Goal: Information Seeking & Learning: Compare options

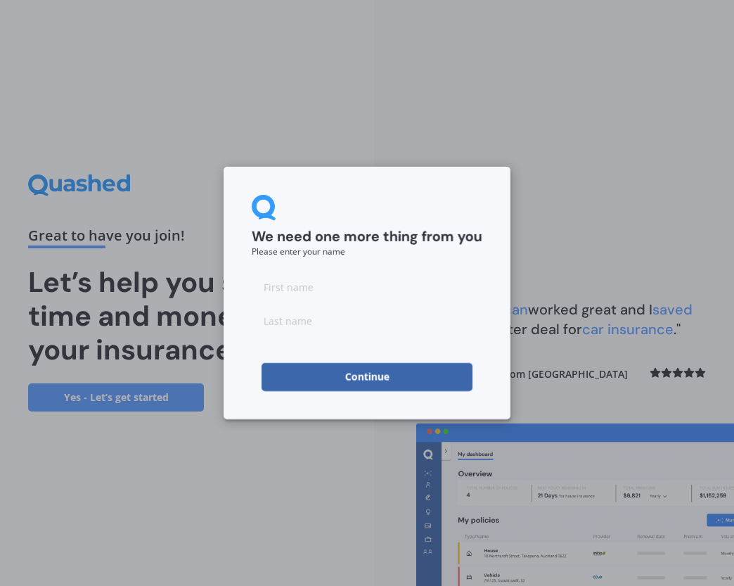
click at [304, 290] on input at bounding box center [367, 287] width 231 height 28
type input "maree"
click at [293, 331] on input at bounding box center [367, 321] width 231 height 28
type input "[PERSON_NAME]"
click at [290, 372] on button "Continue" at bounding box center [367, 377] width 211 height 28
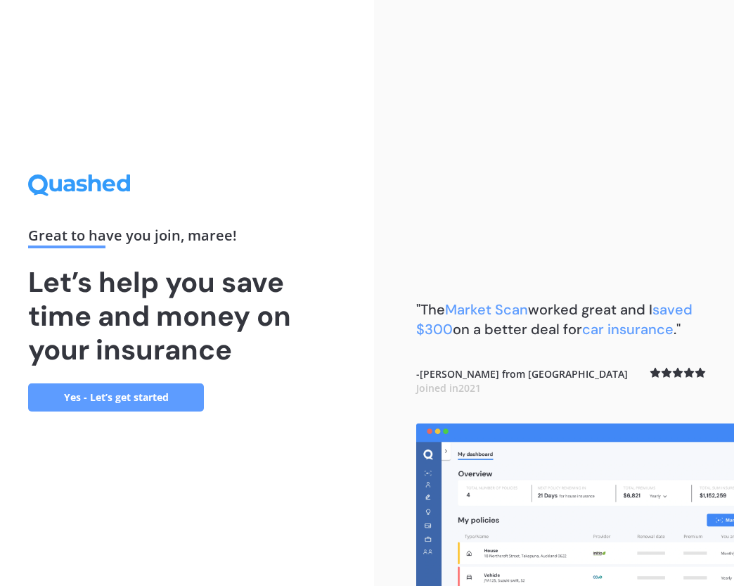
click at [176, 395] on link "Yes - Let’s get started" at bounding box center [116, 397] width 176 height 28
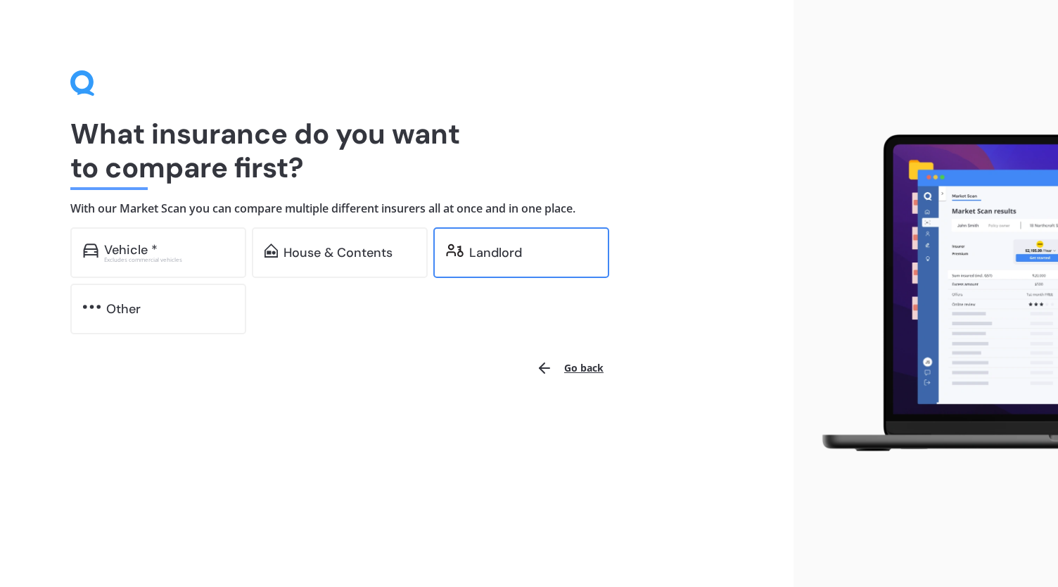
click at [509, 249] on div "Landlord" at bounding box center [495, 252] width 53 height 14
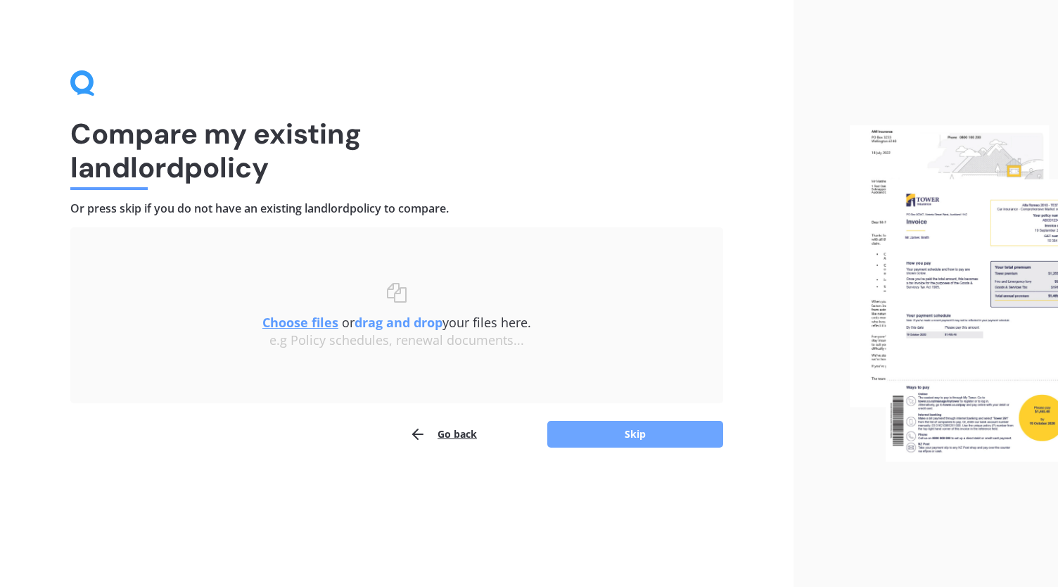
click at [639, 435] on button "Skip" at bounding box center [635, 434] width 176 height 27
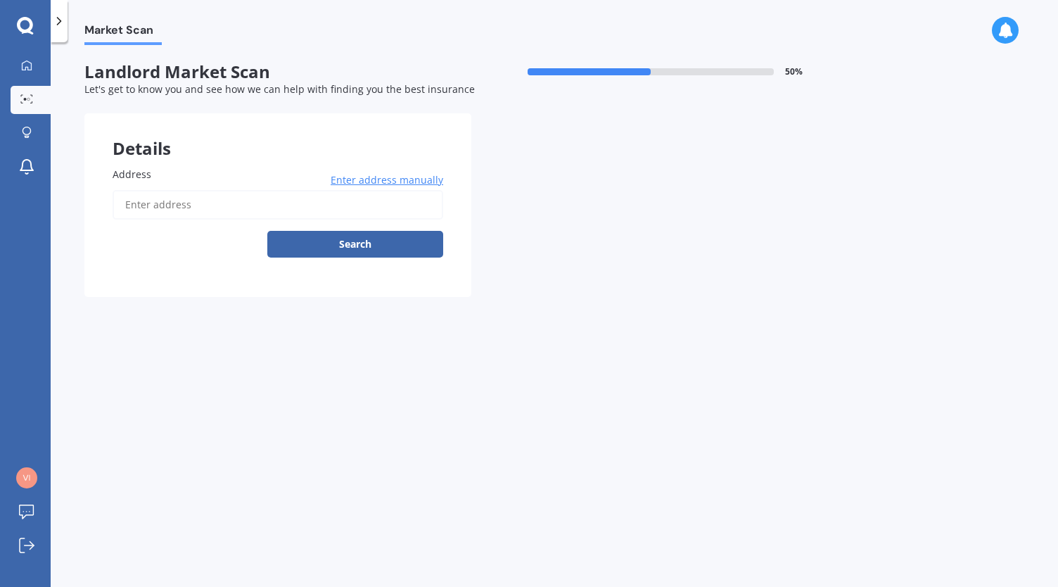
click at [193, 212] on input "Address" at bounding box center [278, 205] width 331 height 30
type input "[STREET_ADDRESS]"
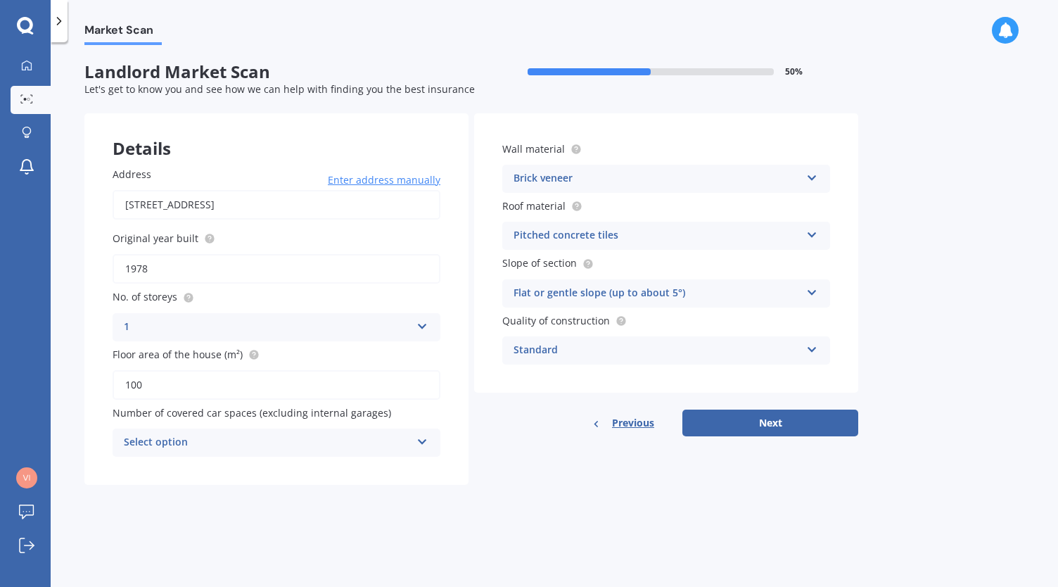
click at [418, 437] on icon at bounding box center [422, 439] width 12 height 10
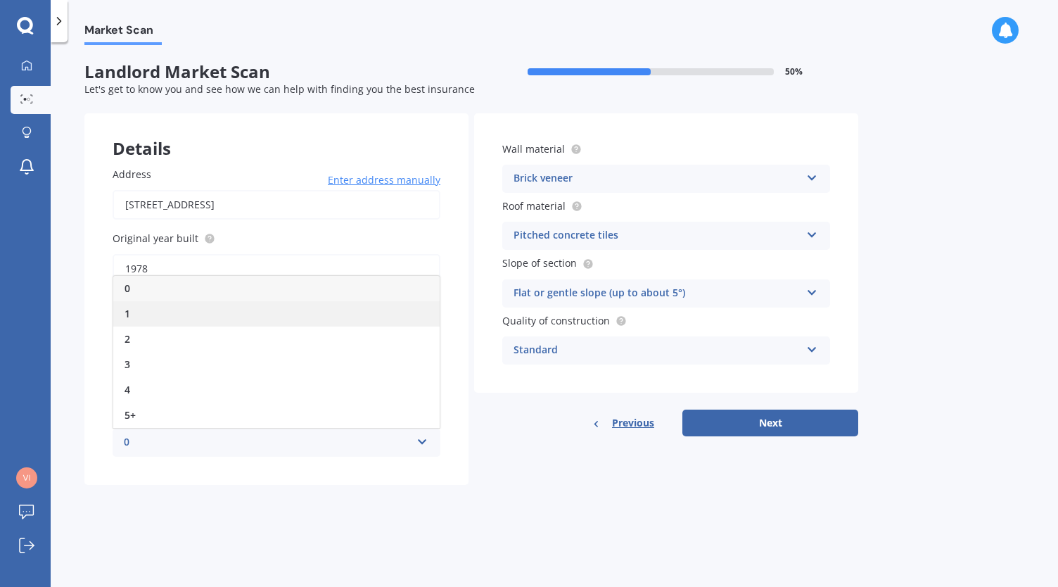
click at [224, 307] on div "1" at bounding box center [276, 313] width 326 height 25
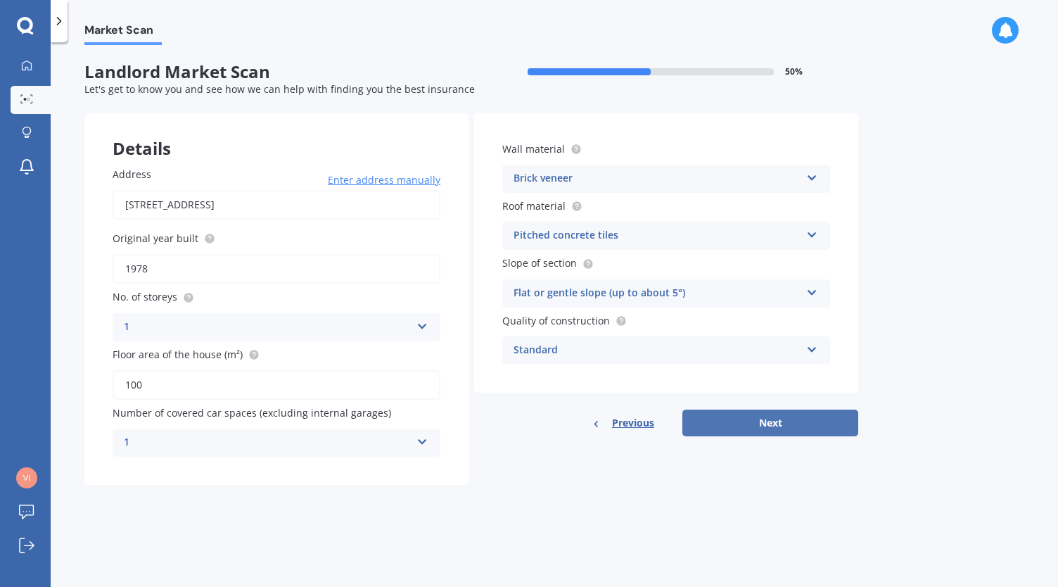
click at [731, 418] on button "Next" at bounding box center [770, 422] width 176 height 27
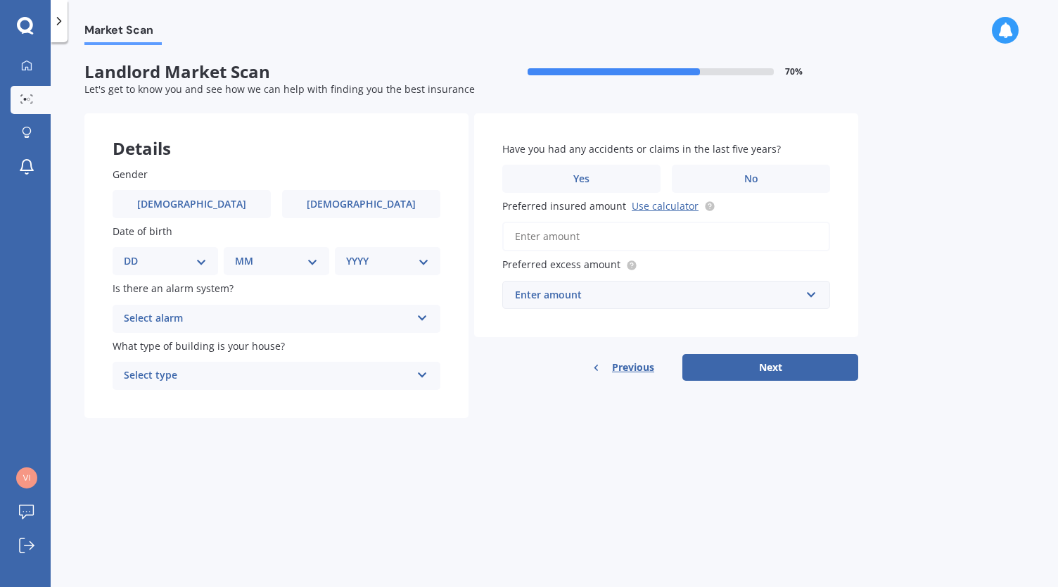
click at [200, 265] on select "DD 01 02 03 04 05 06 07 08 09 10 11 12 13 14 15 16 17 18 19 20 21 22 23 24 25 2…" at bounding box center [165, 260] width 83 height 15
select select "04"
click at [135, 253] on select "DD 01 02 03 04 05 06 07 08 09 10 11 12 13 14 15 16 17 18 19 20 21 22 23 24 25 2…" at bounding box center [165, 260] width 83 height 15
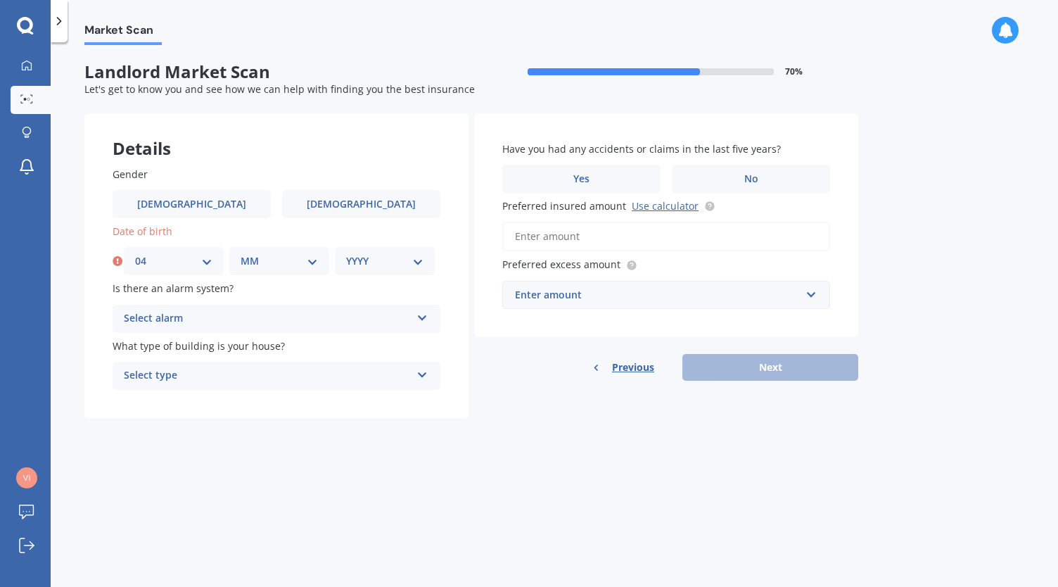
click at [321, 263] on div "MM 01 02 03 04 05 06 07 08 09 10 11 12" at bounding box center [279, 261] width 100 height 28
click at [312, 263] on select "MM 01 02 03 04 05 06 07 08 09 10 11 12" at bounding box center [279, 260] width 77 height 15
select select "09"
click at [241, 253] on select "MM 01 02 03 04 05 06 07 08 09 10 11 12" at bounding box center [279, 260] width 77 height 15
click at [414, 264] on select "YYYY 2009 2008 2007 2006 2005 2004 2003 2002 2001 2000 1999 1998 1997 1996 1995…" at bounding box center [384, 260] width 77 height 15
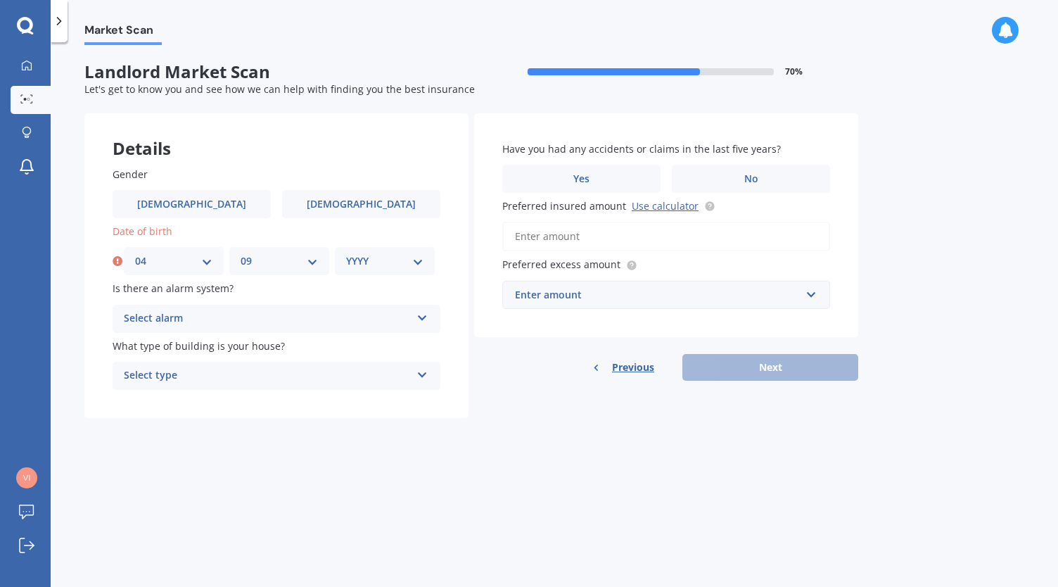
select select "1968"
click at [346, 253] on select "YYYY 2009 2008 2007 2006 2005 2004 2003 2002 2001 2000 1999 1998 1997 1996 1995…" at bounding box center [384, 260] width 77 height 15
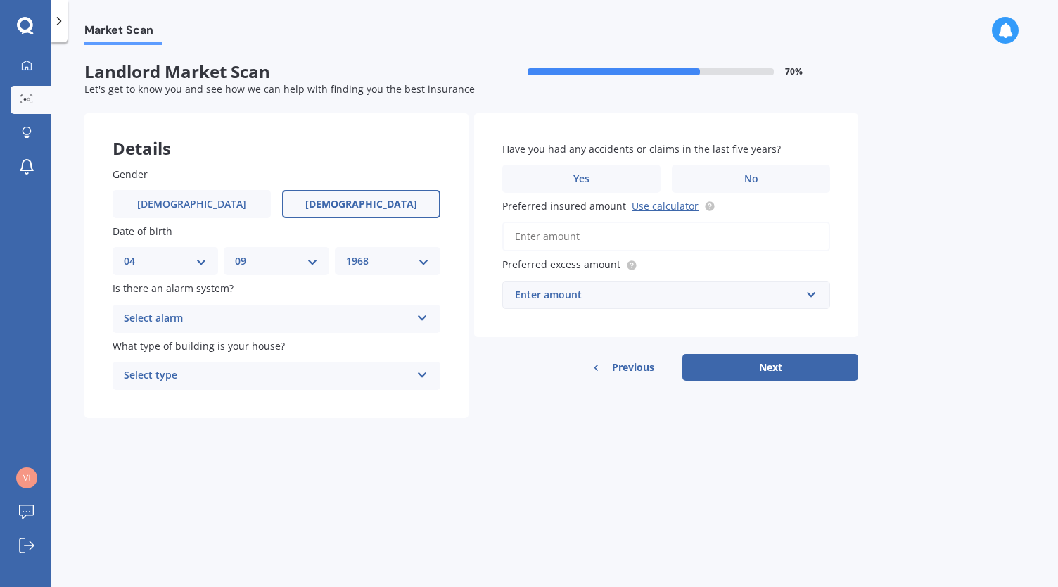
click at [371, 198] on span "[DEMOGRAPHIC_DATA]" at bounding box center [361, 204] width 112 height 12
click at [0, 0] on input "[DEMOGRAPHIC_DATA]" at bounding box center [0, 0] width 0 height 0
click at [424, 317] on icon at bounding box center [422, 315] width 12 height 10
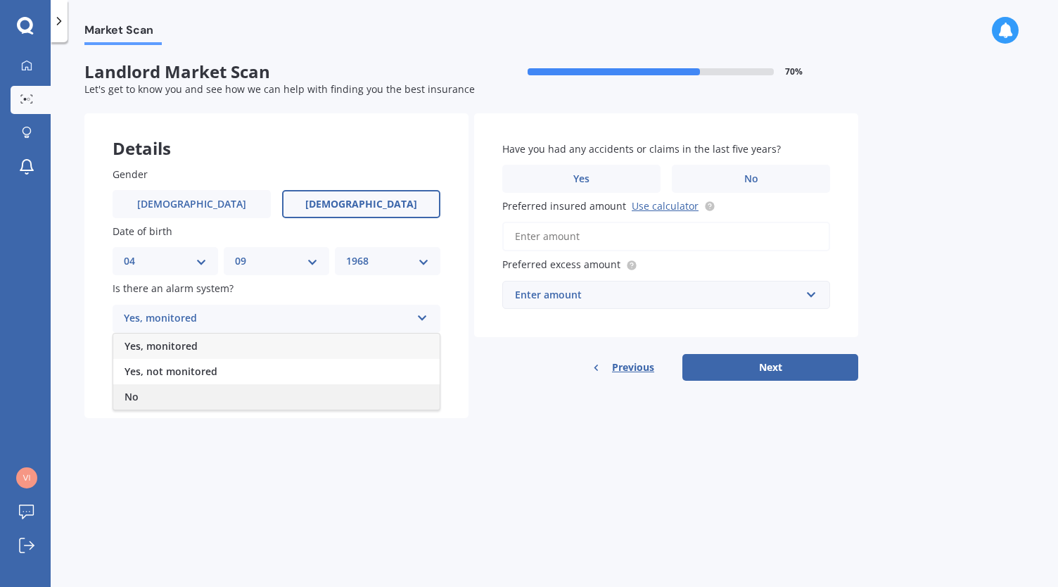
click at [326, 400] on div "No" at bounding box center [276, 396] width 326 height 25
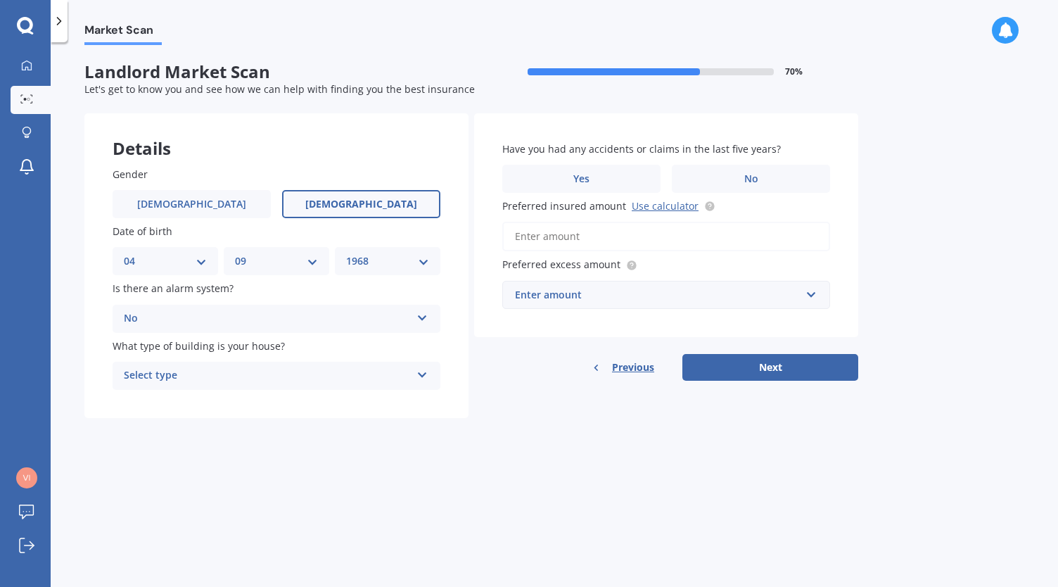
click at [419, 373] on icon at bounding box center [422, 372] width 12 height 10
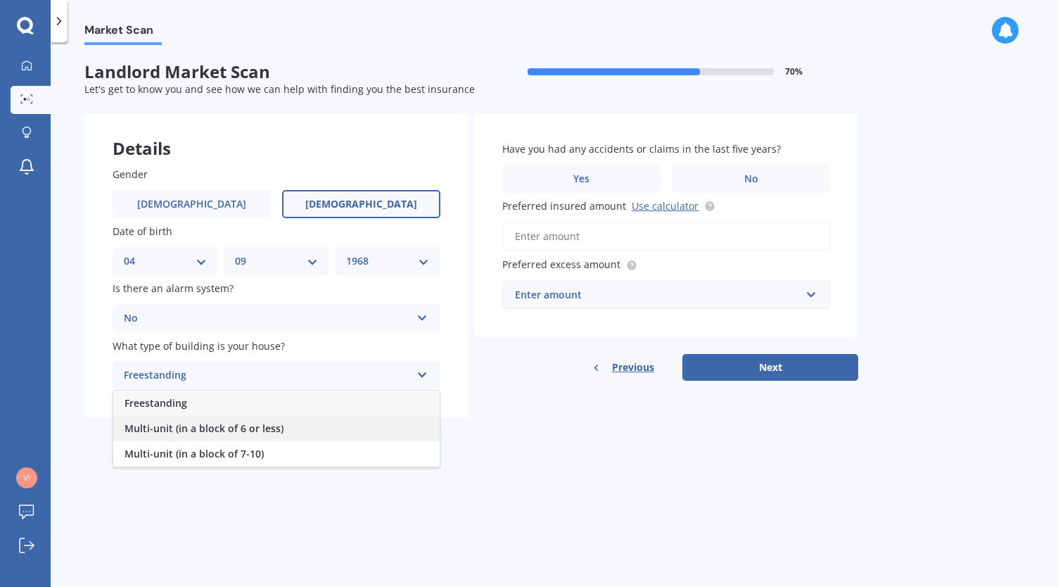
click at [300, 429] on div "Multi-unit (in a block of 6 or less)" at bounding box center [276, 428] width 326 height 25
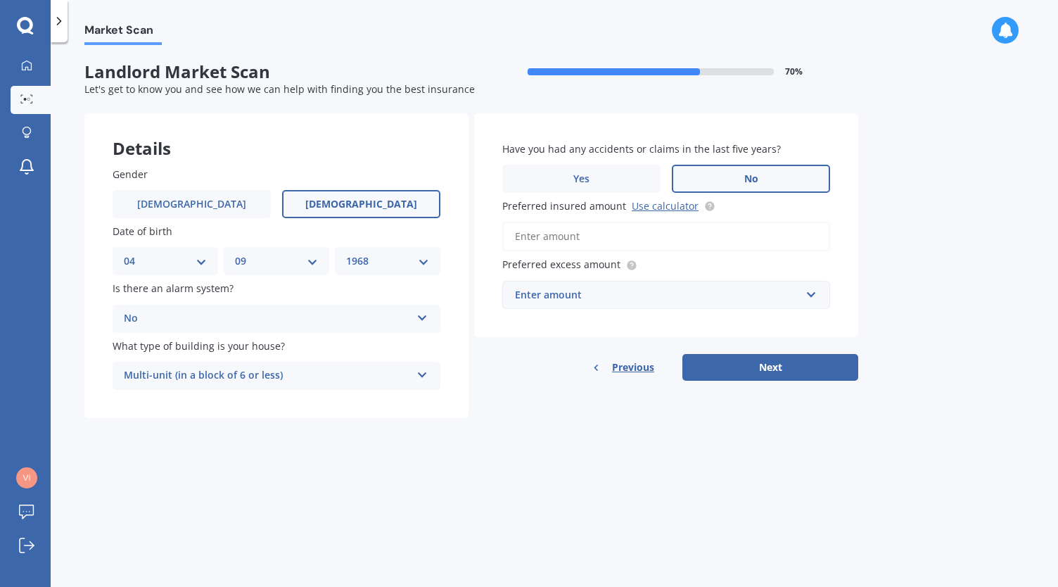
click at [754, 179] on span "No" at bounding box center [751, 179] width 14 height 12
click at [0, 0] on input "No" at bounding box center [0, 0] width 0 height 0
click at [653, 230] on input "Preferred insured amount Use calculator" at bounding box center [666, 237] width 328 height 30
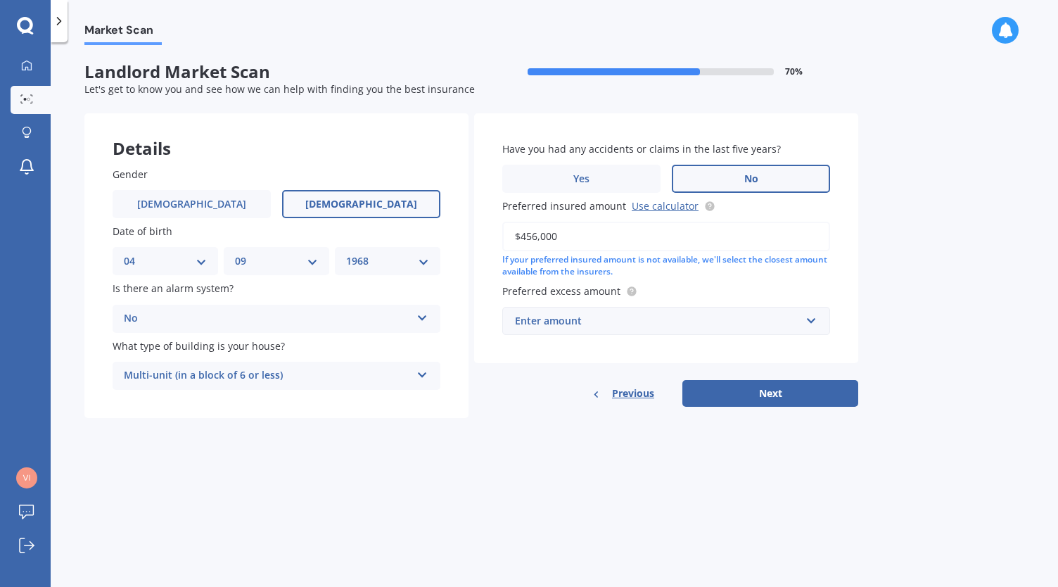
type input "$456,000"
click at [812, 321] on input "text" at bounding box center [661, 320] width 315 height 27
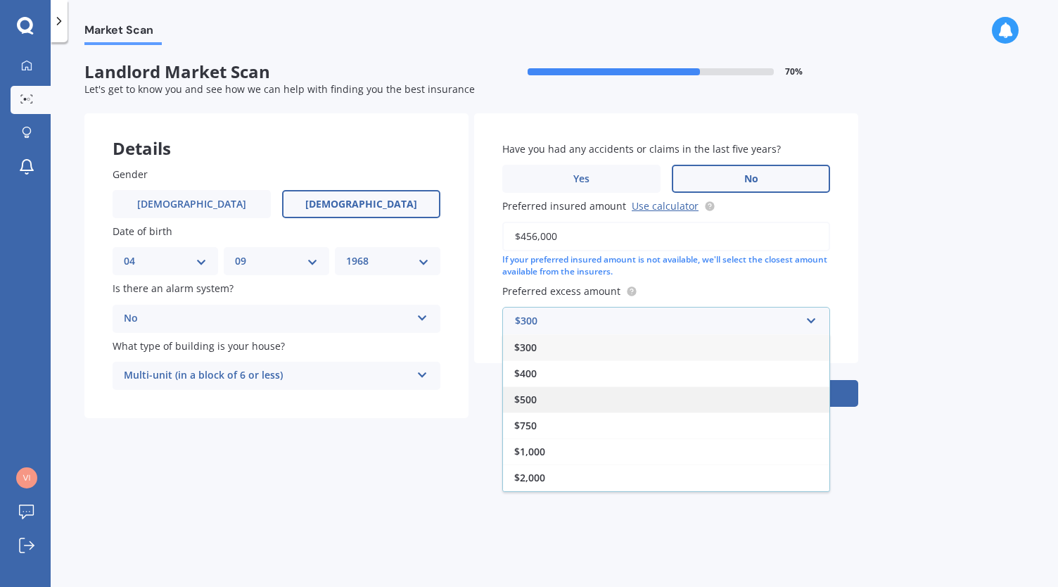
click at [610, 407] on div "$500" at bounding box center [666, 399] width 326 height 26
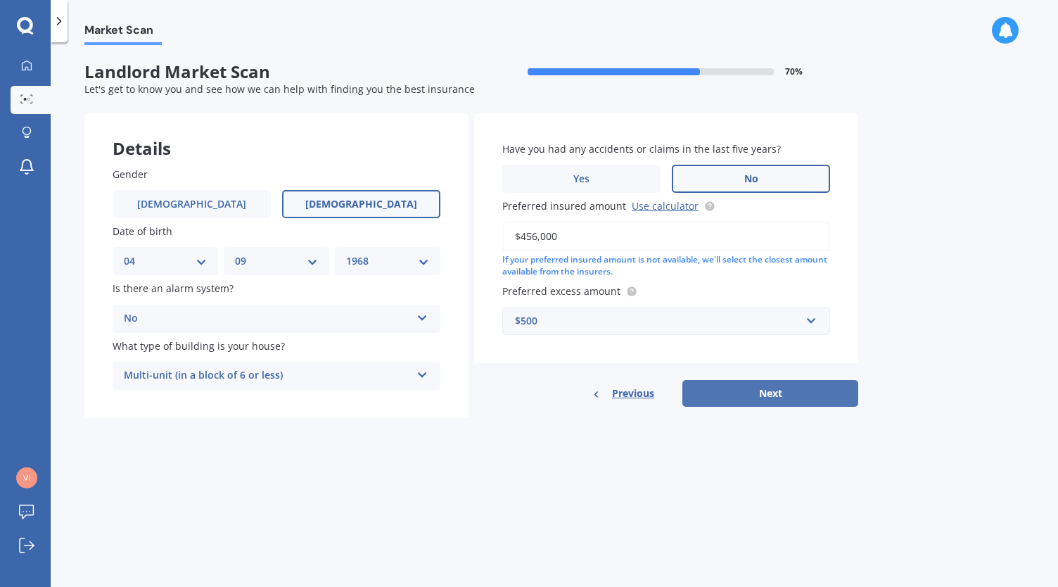
click at [746, 393] on button "Next" at bounding box center [770, 393] width 176 height 27
select select "04"
select select "09"
select select "1968"
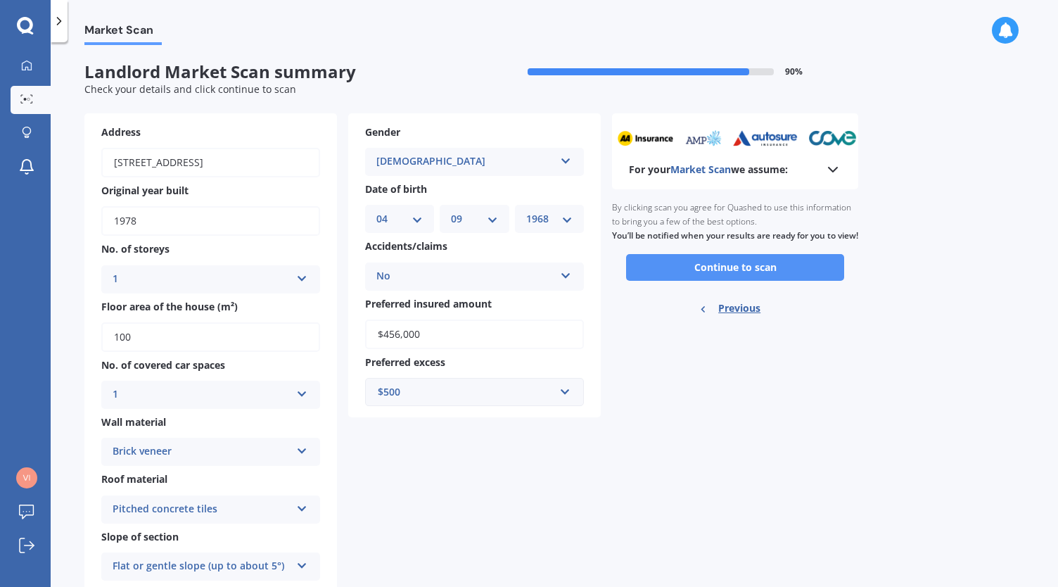
click at [760, 281] on button "Continue to scan" at bounding box center [735, 267] width 218 height 27
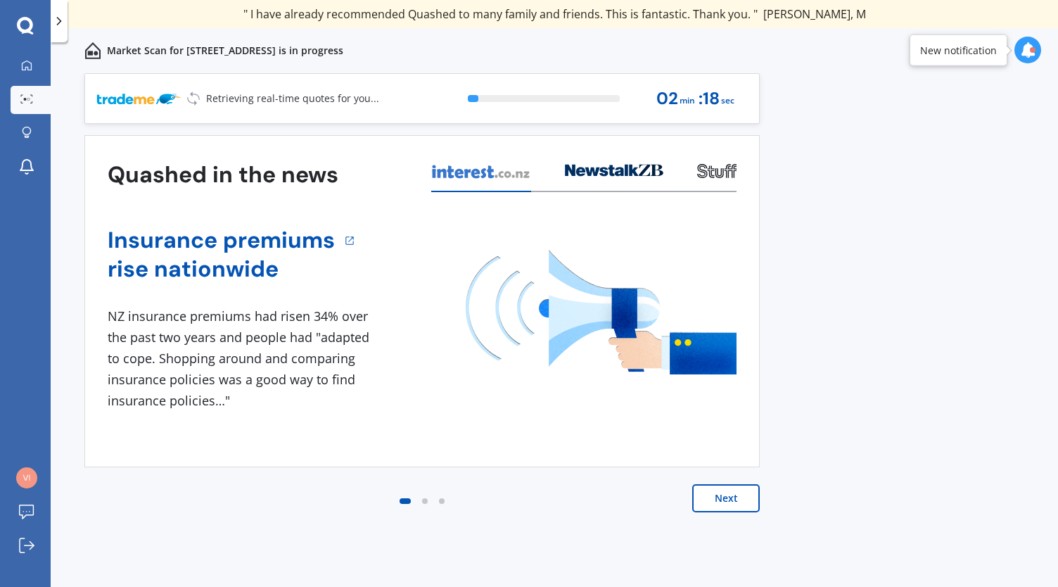
click at [723, 498] on button "Next" at bounding box center [726, 498] width 68 height 28
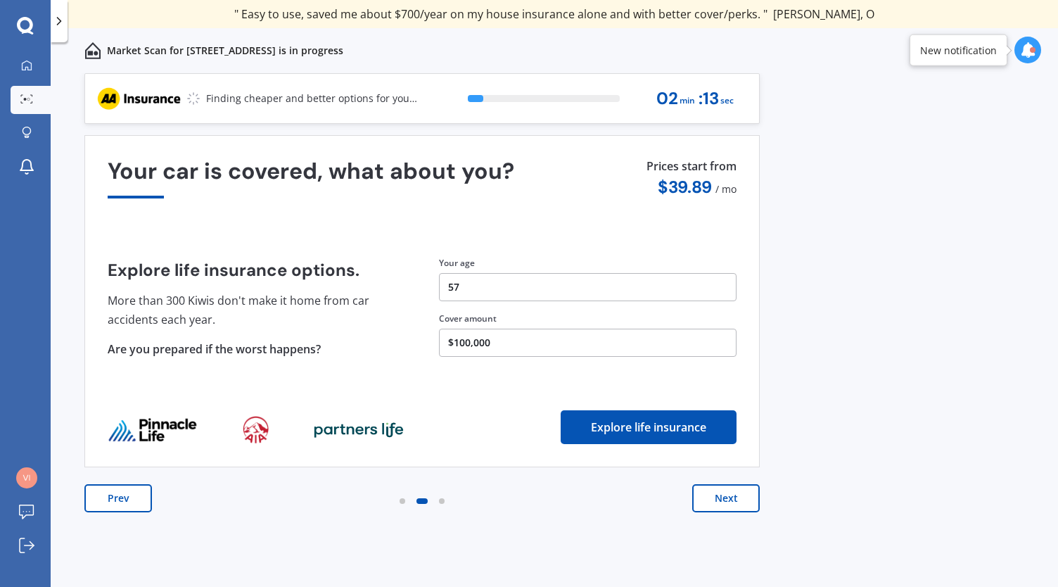
click at [723, 498] on button "Next" at bounding box center [726, 498] width 68 height 28
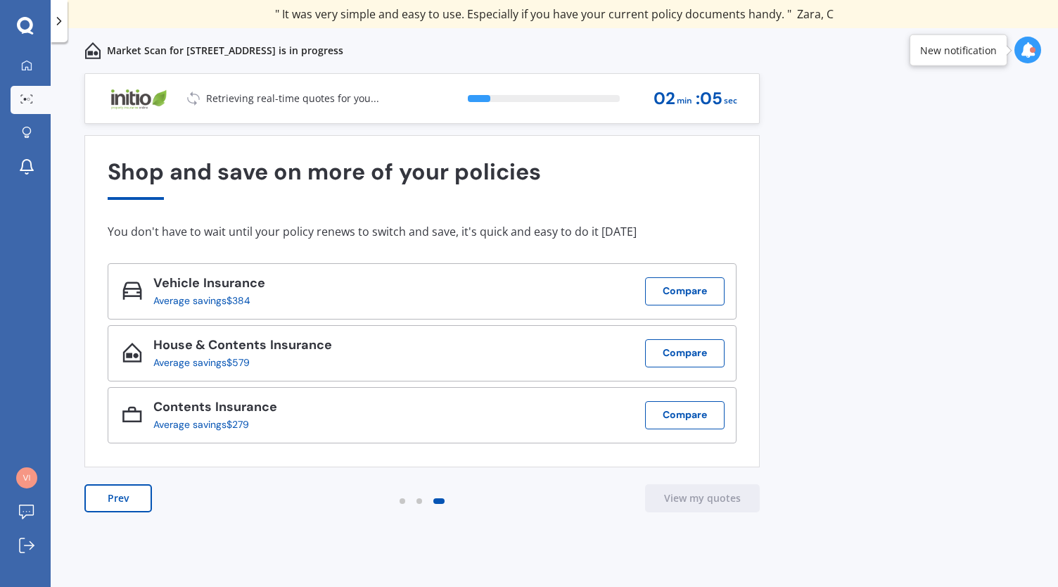
click at [207, 478] on div "Quashed in the news Insurance premiums rise nationwide 1 NZ insurance premiums …" at bounding box center [421, 337] width 675 height 405
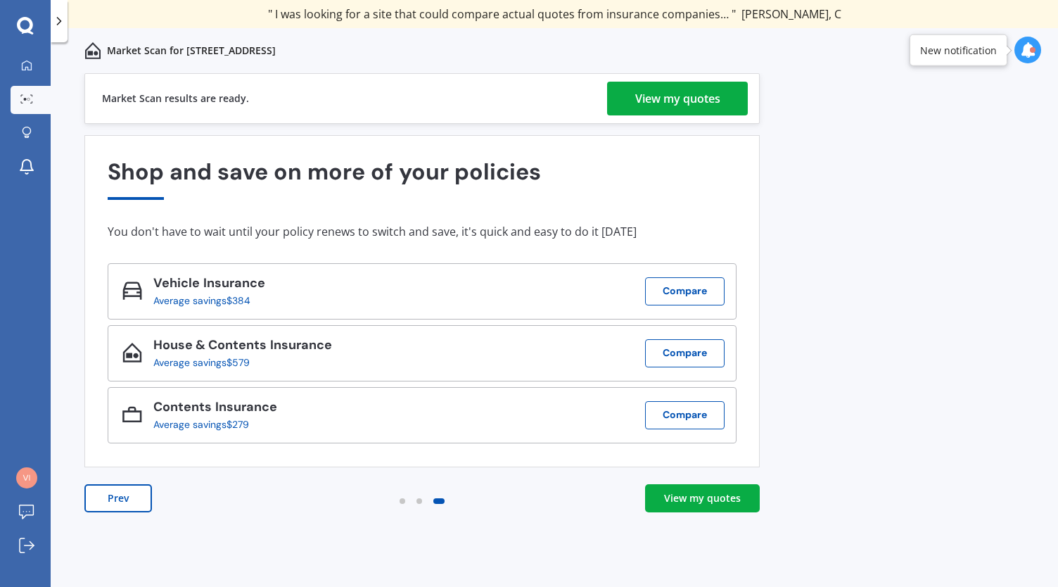
click at [674, 96] on div "View my quotes" at bounding box center [677, 99] width 85 height 34
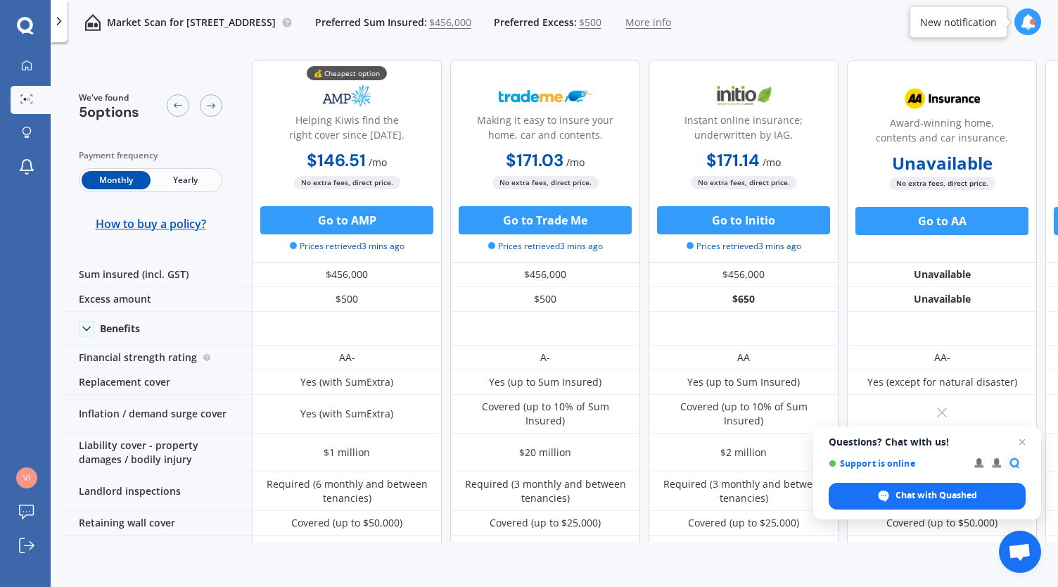
click at [191, 179] on span "Yearly" at bounding box center [185, 180] width 69 height 18
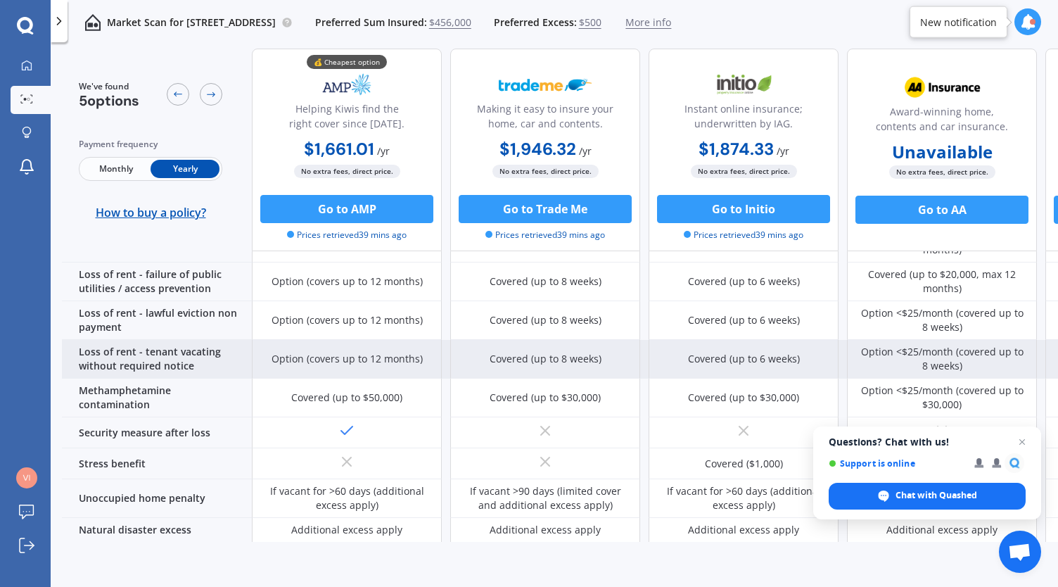
scroll to position [0, 4]
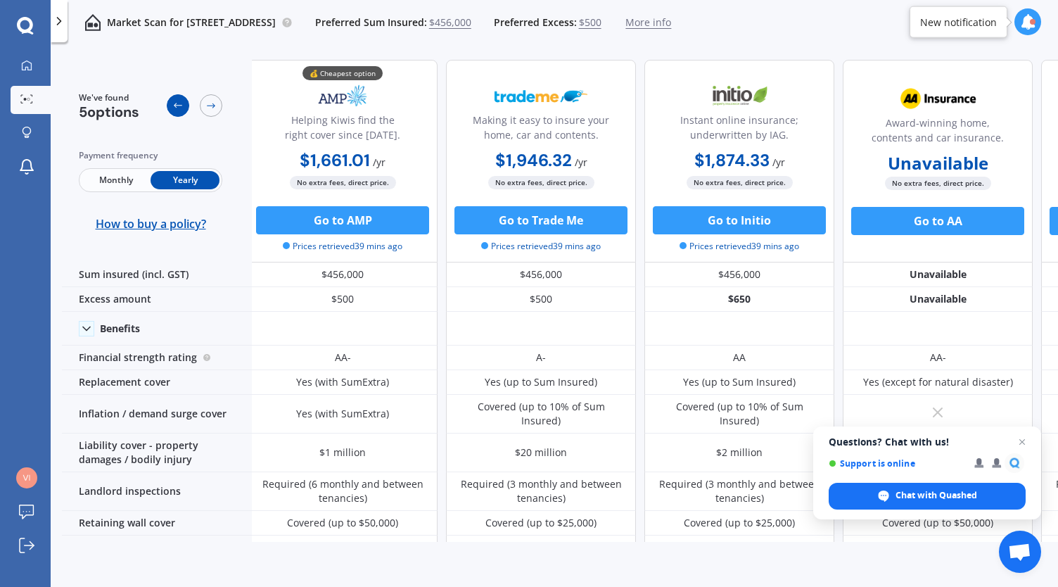
click at [174, 99] on div at bounding box center [178, 105] width 23 height 23
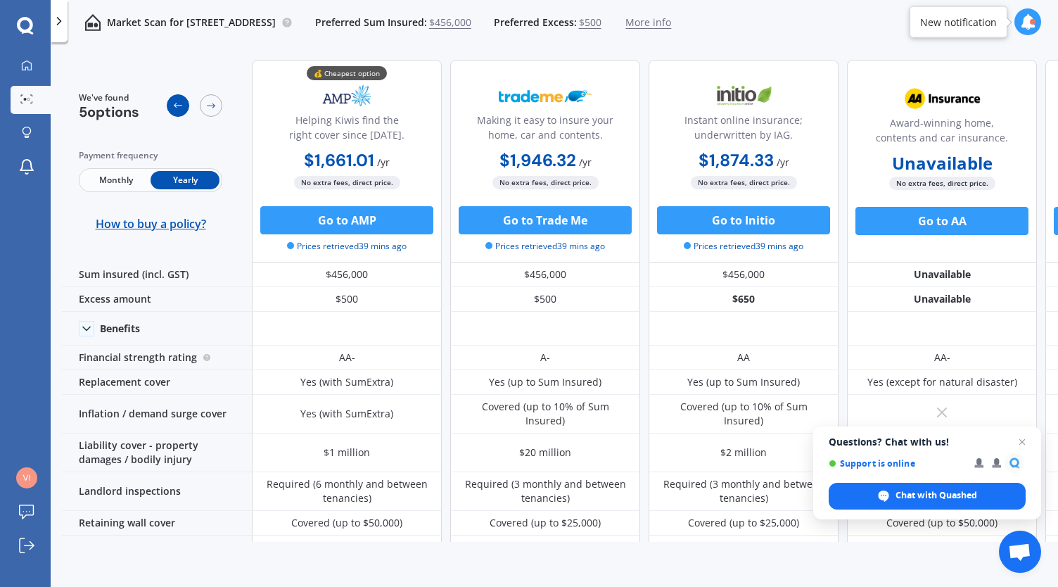
click at [180, 100] on icon at bounding box center [177, 105] width 11 height 11
click at [95, 18] on img at bounding box center [92, 22] width 17 height 17
click at [30, 23] on icon at bounding box center [25, 25] width 16 height 16
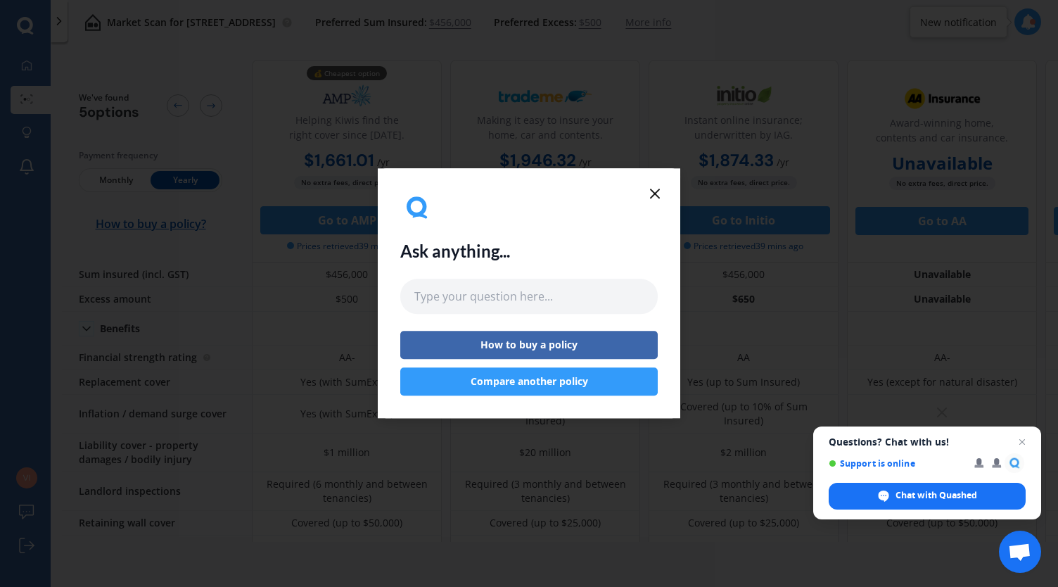
click at [658, 193] on icon at bounding box center [654, 193] width 17 height 17
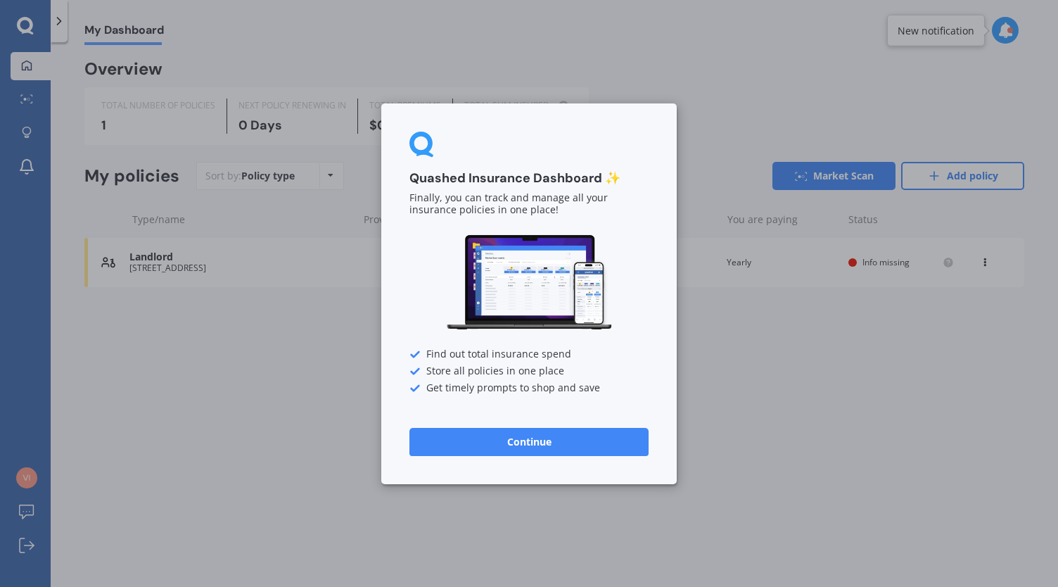
click at [556, 435] on button "Continue" at bounding box center [528, 441] width 239 height 28
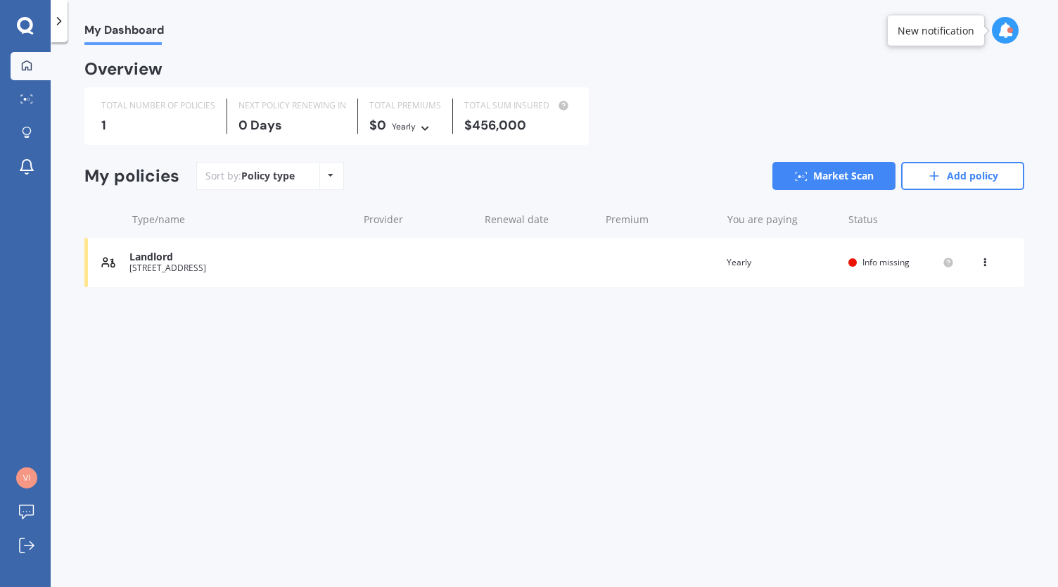
click at [57, 25] on icon at bounding box center [59, 21] width 14 height 14
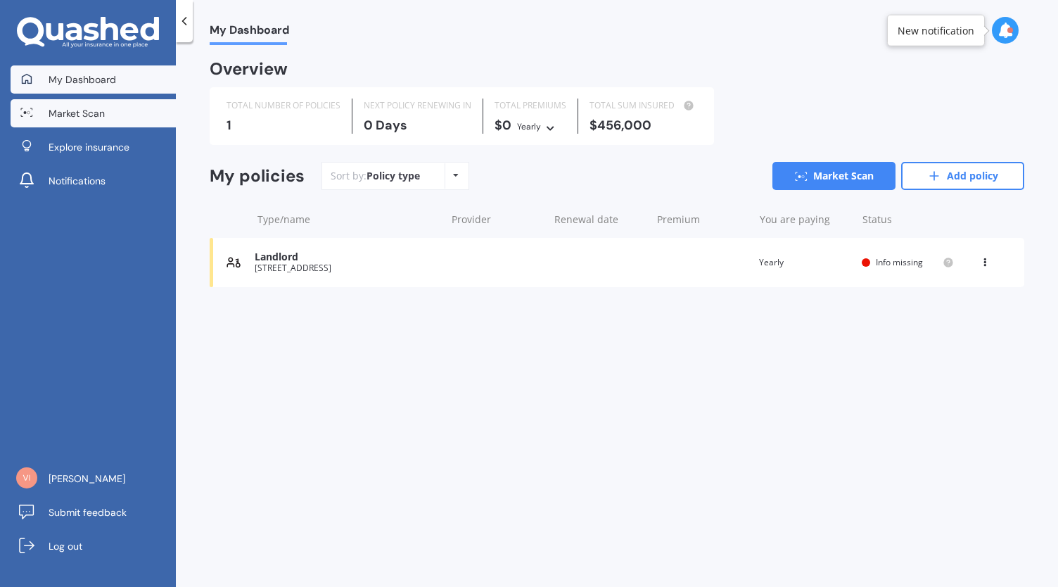
click at [75, 114] on span "Market Scan" at bounding box center [77, 113] width 56 height 14
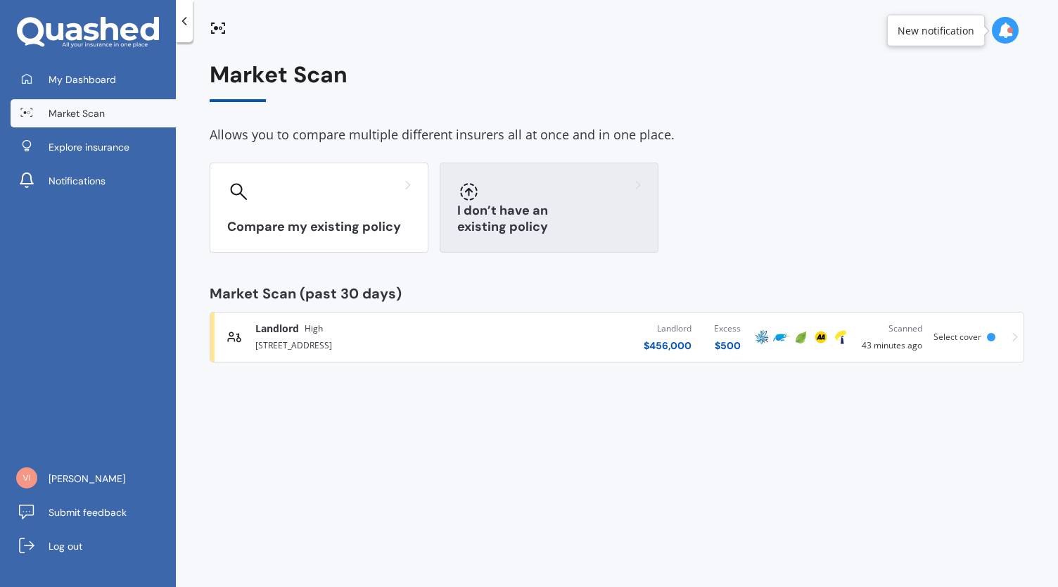
click at [516, 219] on h3 "I don’t have an existing policy" at bounding box center [549, 219] width 184 height 32
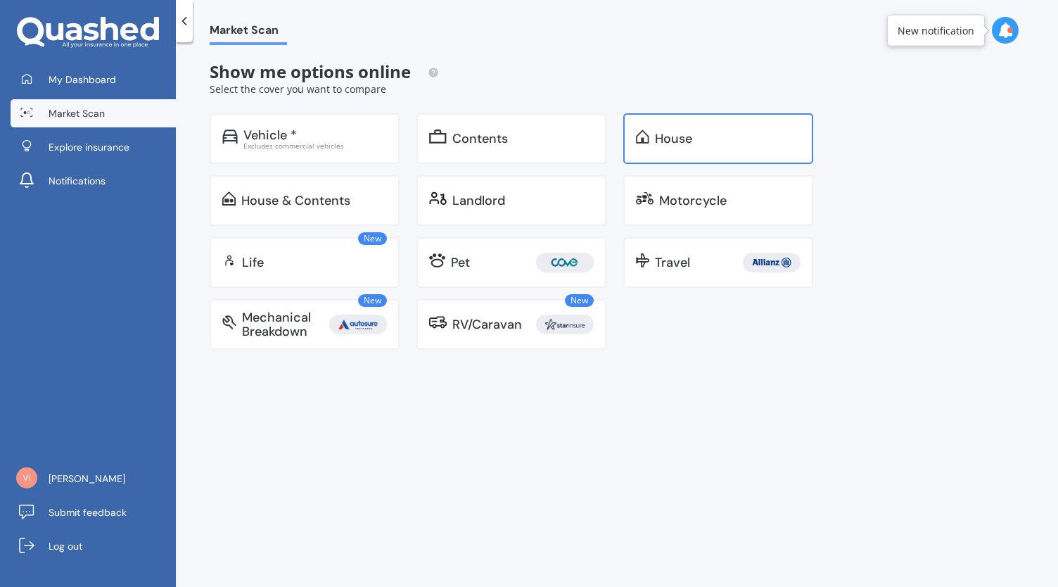
click at [655, 143] on div "House" at bounding box center [673, 139] width 37 height 14
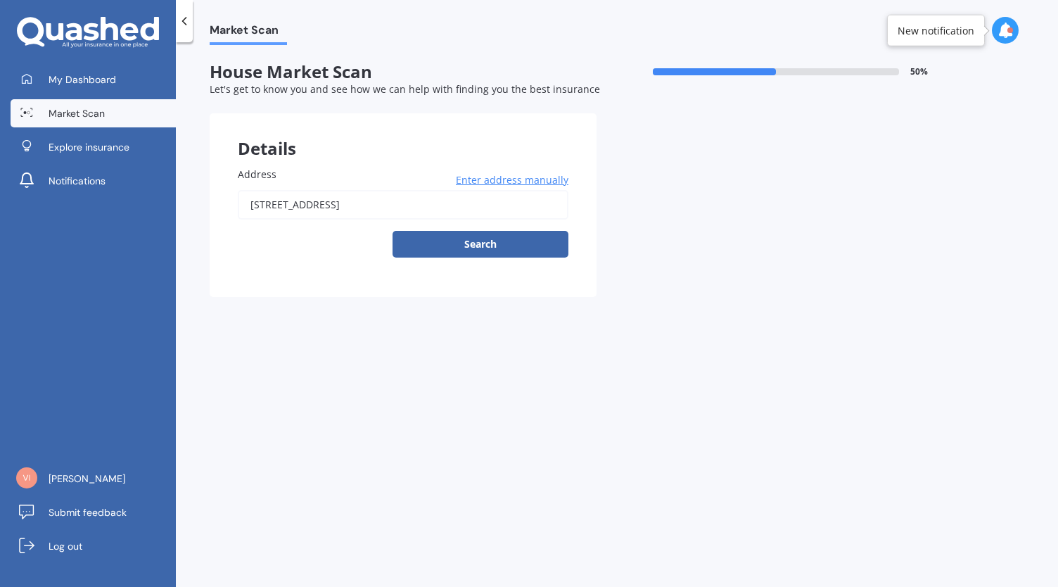
click at [447, 206] on input "[STREET_ADDRESS]" at bounding box center [403, 205] width 331 height 30
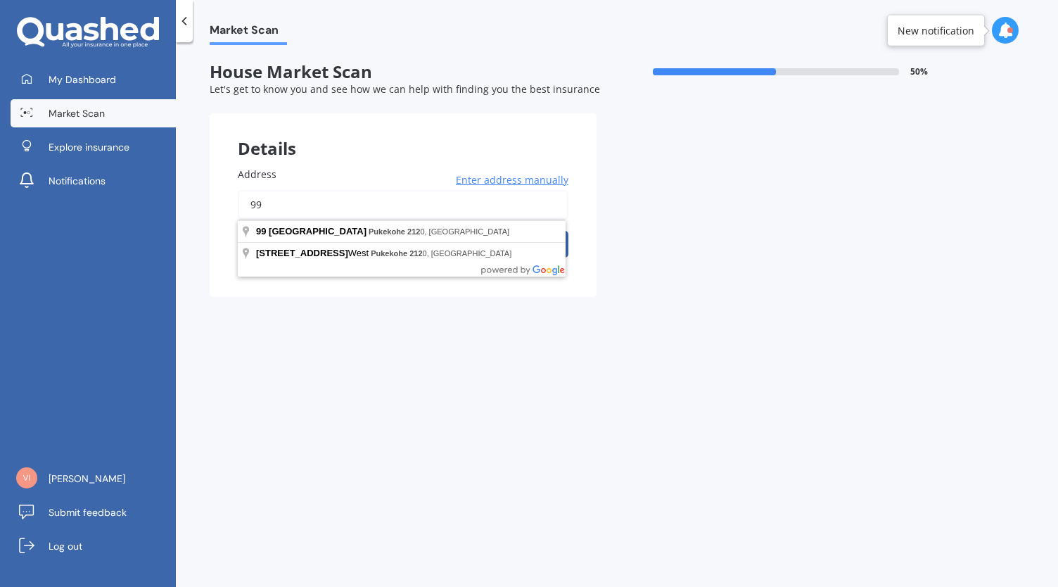
type input "9"
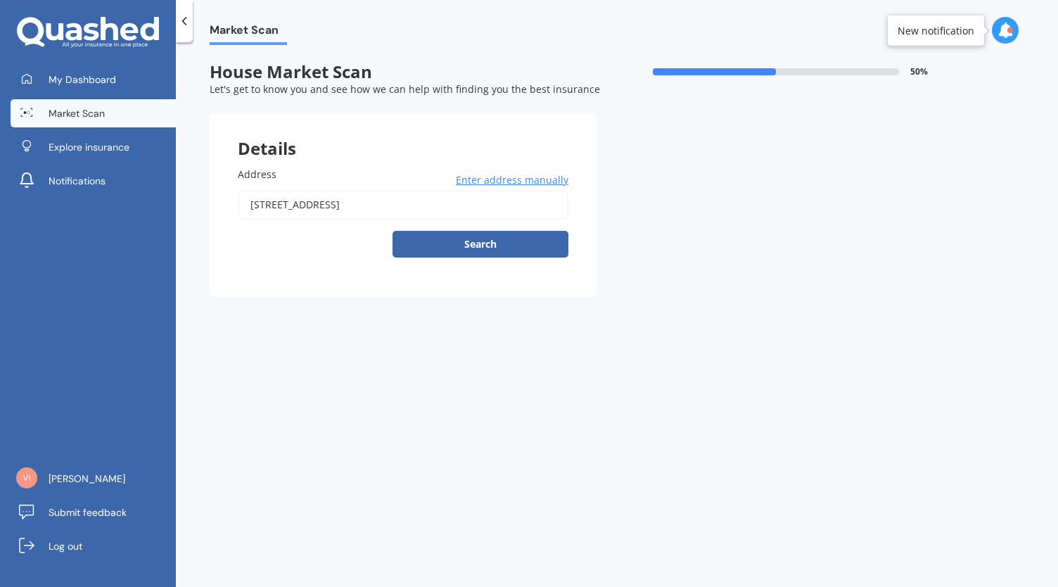
type input "[STREET_ADDRESS]"
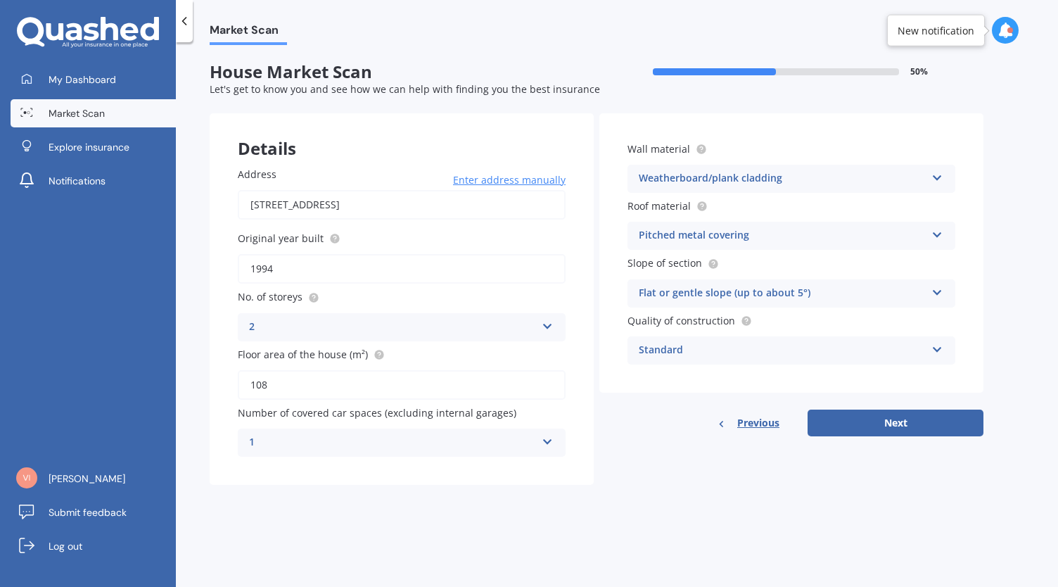
click at [551, 327] on icon at bounding box center [548, 324] width 12 height 10
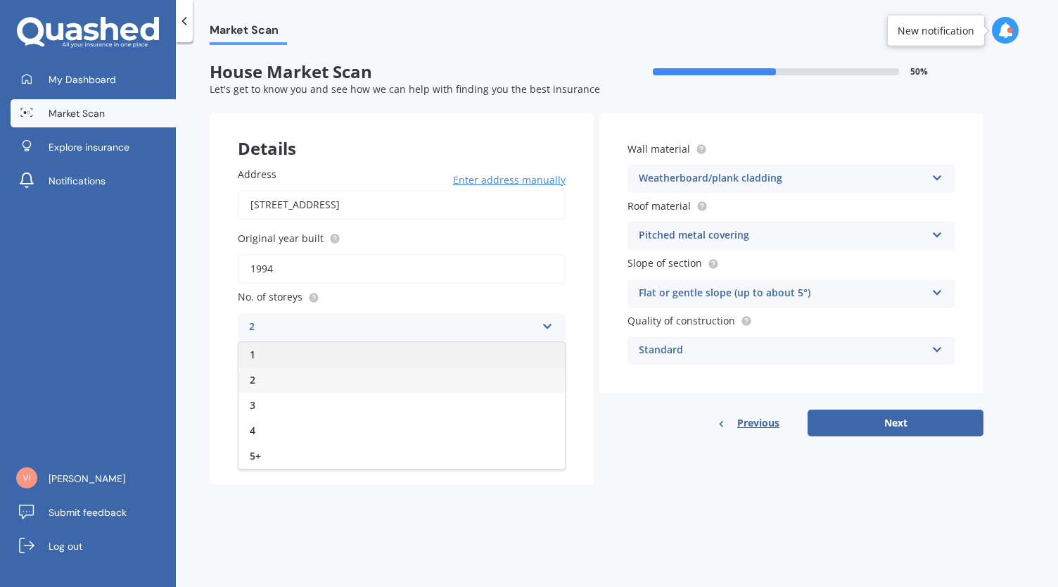
click at [300, 357] on div "1" at bounding box center [401, 354] width 326 height 25
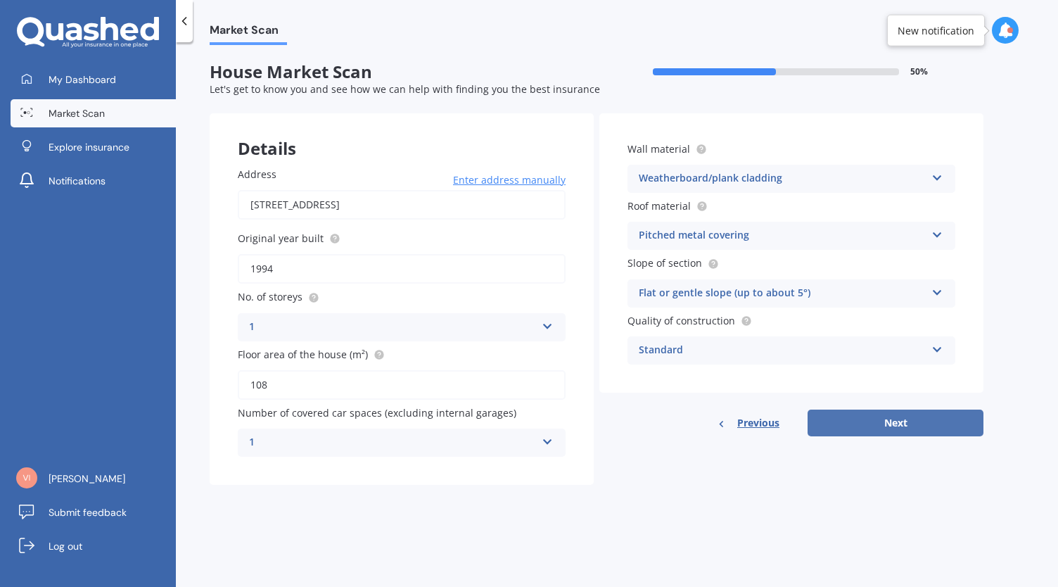
click at [886, 423] on button "Next" at bounding box center [895, 422] width 176 height 27
select select "04"
select select "09"
select select "1968"
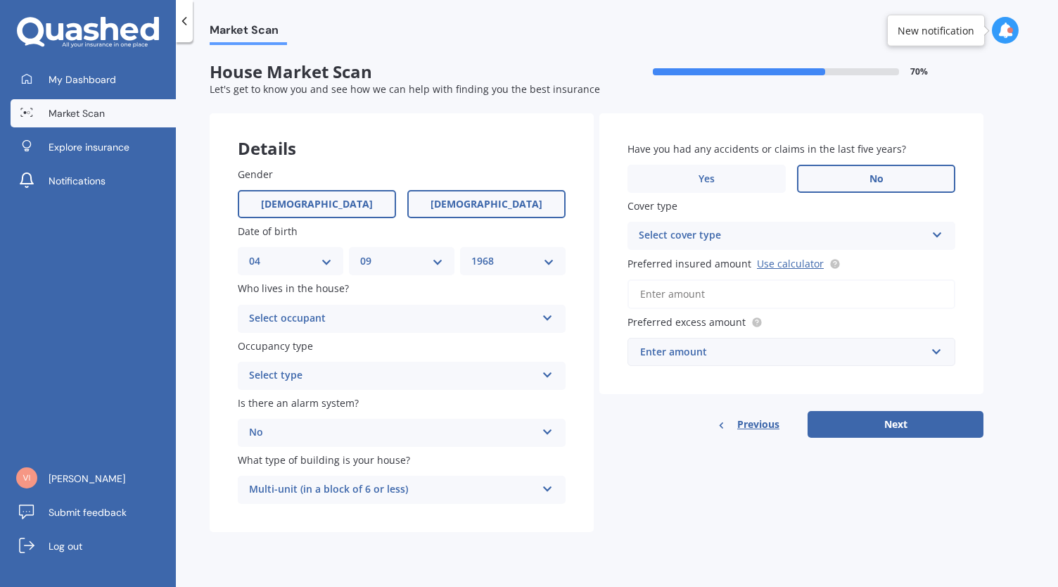
click at [333, 206] on label "[DEMOGRAPHIC_DATA]" at bounding box center [317, 204] width 158 height 28
click at [0, 0] on input "[DEMOGRAPHIC_DATA]" at bounding box center [0, 0] width 0 height 0
click at [327, 260] on select "DD 01 02 03 04 05 06 07 08 09 10 11 12 13 14 15 16 17 18 19 20 21 22 23 24 25 2…" at bounding box center [290, 260] width 83 height 15
select select "15"
click at [249, 253] on select "DD 01 02 03 04 05 06 07 08 09 10 11 12 13 14 15 16 17 18 19 20 21 22 23 24 25 2…" at bounding box center [290, 260] width 83 height 15
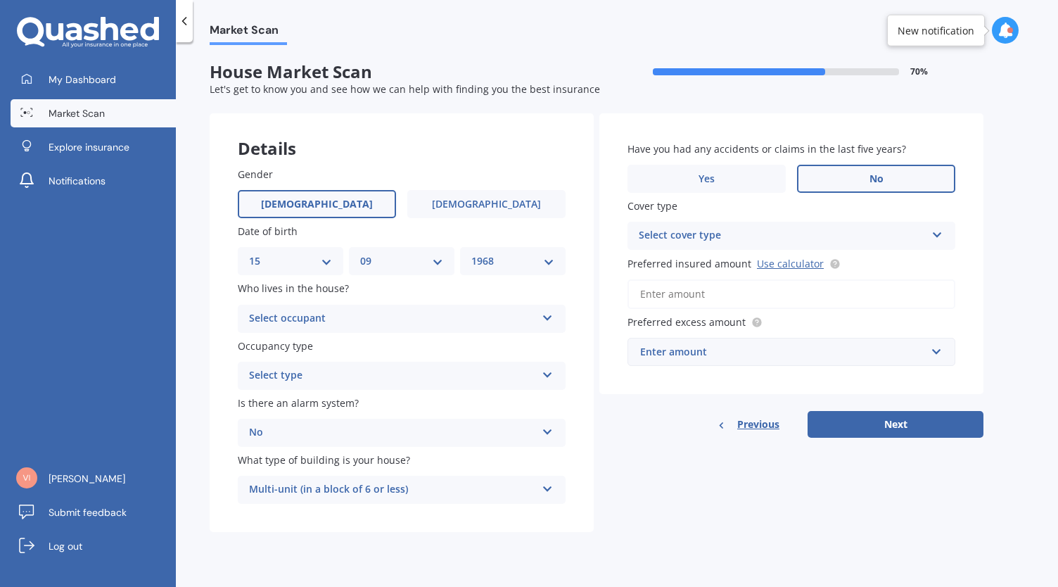
click at [433, 254] on select "MM 01 02 03 04 05 06 07 08 09 10 11 12" at bounding box center [401, 260] width 83 height 15
select select "08"
click at [360, 253] on select "MM 01 02 03 04 05 06 07 08 09 10 11 12" at bounding box center [401, 260] width 83 height 15
click at [543, 268] on select "YYYY 2009 2008 2007 2006 2005 2004 2003 2002 2001 2000 1999 1998 1997 1996 1995…" at bounding box center [512, 260] width 83 height 15
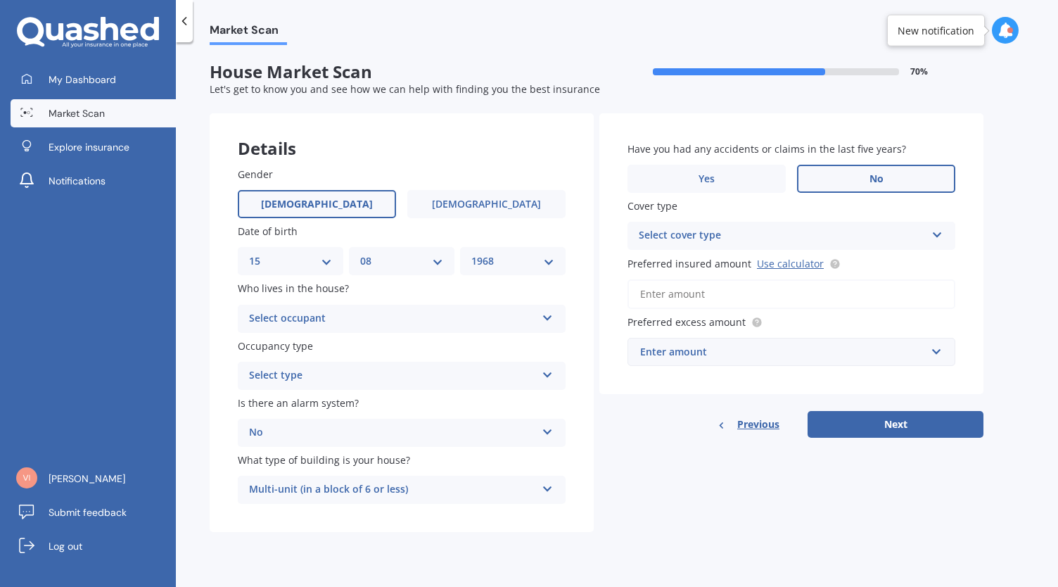
click at [551, 257] on select "YYYY 2009 2008 2007 2006 2005 2004 2003 2002 2001 2000 1999 1998 1997 1996 1995…" at bounding box center [512, 260] width 83 height 15
select select "2000"
click at [471, 253] on select "YYYY 2009 2008 2007 2006 2005 2004 2003 2002 2001 2000 1999 1998 1997 1996 1995…" at bounding box center [512, 260] width 83 height 15
click at [540, 319] on div "Select occupant Owner Owner + Boarder" at bounding box center [402, 319] width 328 height 28
click at [540, 319] on div "Owner Owner Owner + Boarder" at bounding box center [402, 319] width 328 height 28
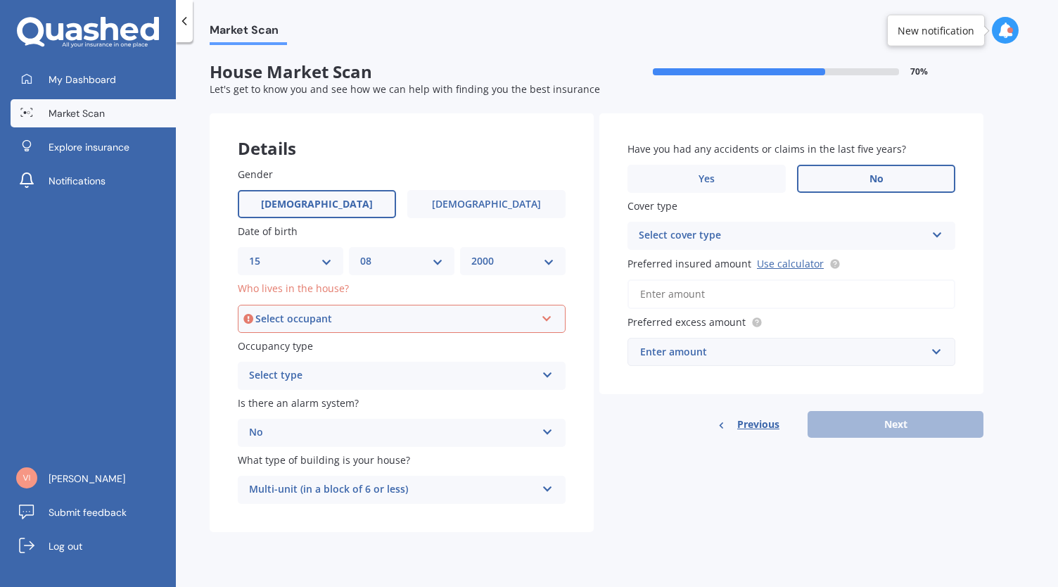
click at [547, 319] on icon at bounding box center [547, 316] width 12 height 10
click at [288, 316] on div "Owner" at bounding box center [395, 318] width 280 height 15
click at [540, 377] on div "Select type Permanent Holiday (without tenancy)" at bounding box center [402, 376] width 328 height 28
click at [315, 396] on div "Permanent" at bounding box center [401, 402] width 326 height 25
click at [537, 315] on div "Select occupant Owner Owner + Boarder" at bounding box center [402, 319] width 328 height 28
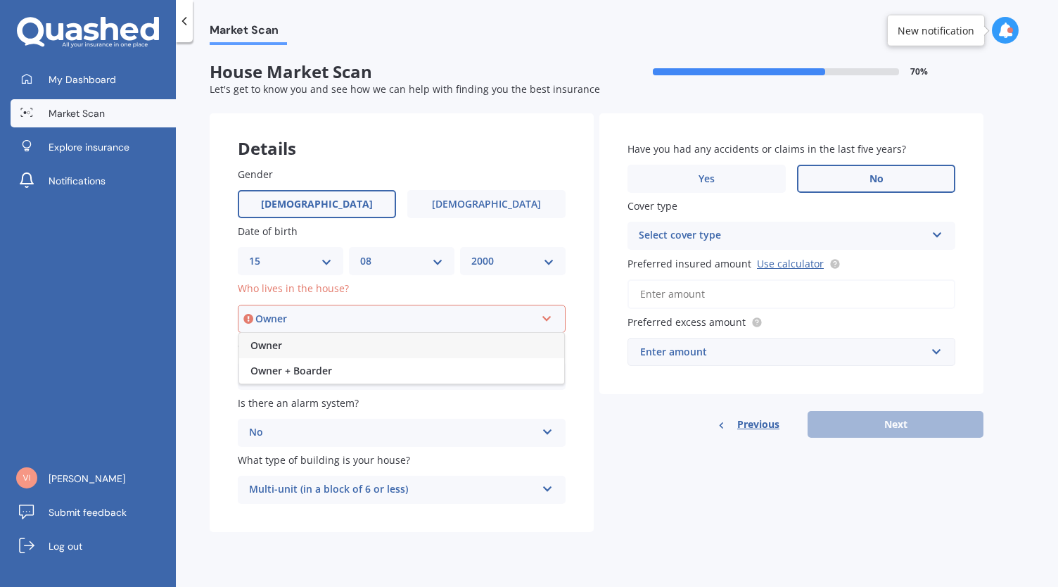
click at [343, 345] on div "Owner" at bounding box center [401, 345] width 325 height 25
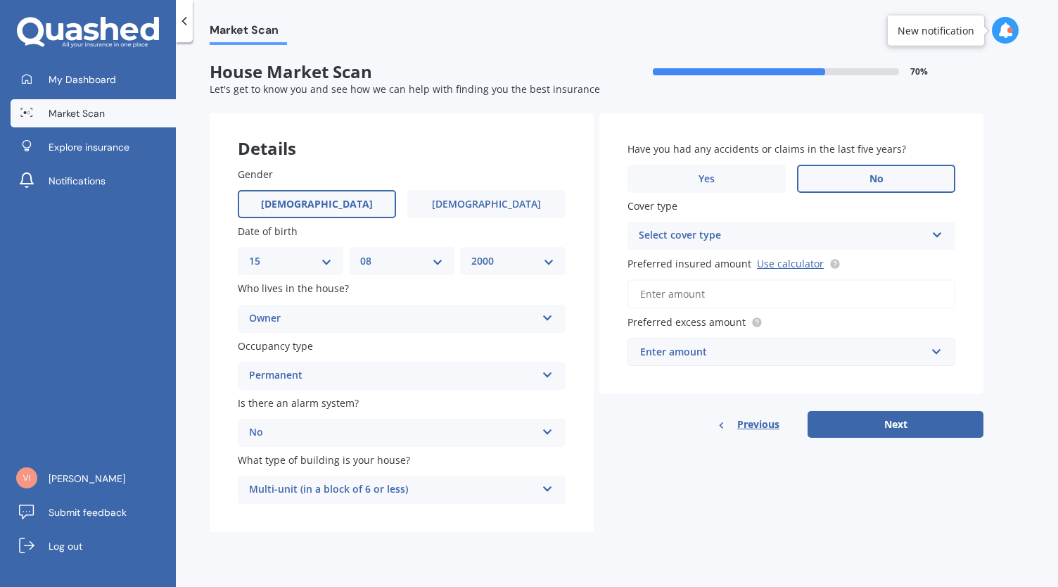
click at [542, 485] on icon at bounding box center [548, 486] width 12 height 10
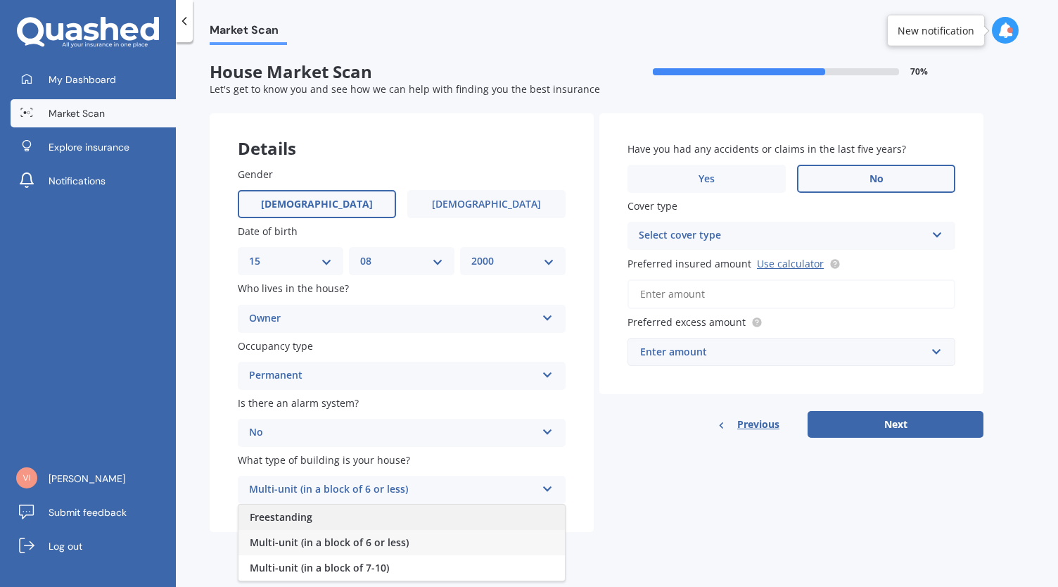
click at [283, 523] on span "Freestanding" at bounding box center [281, 516] width 63 height 13
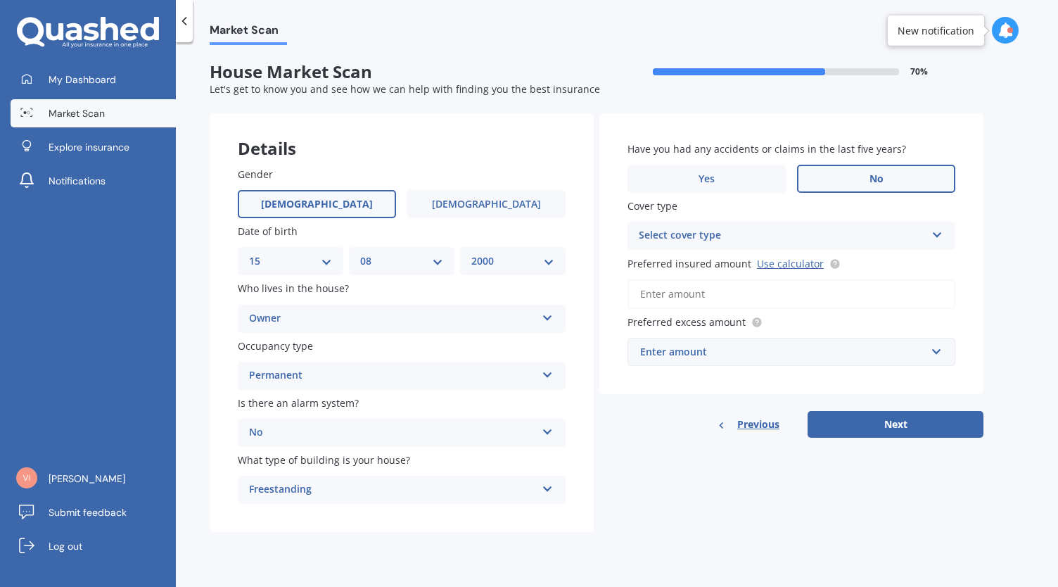
click at [932, 230] on icon at bounding box center [937, 232] width 12 height 10
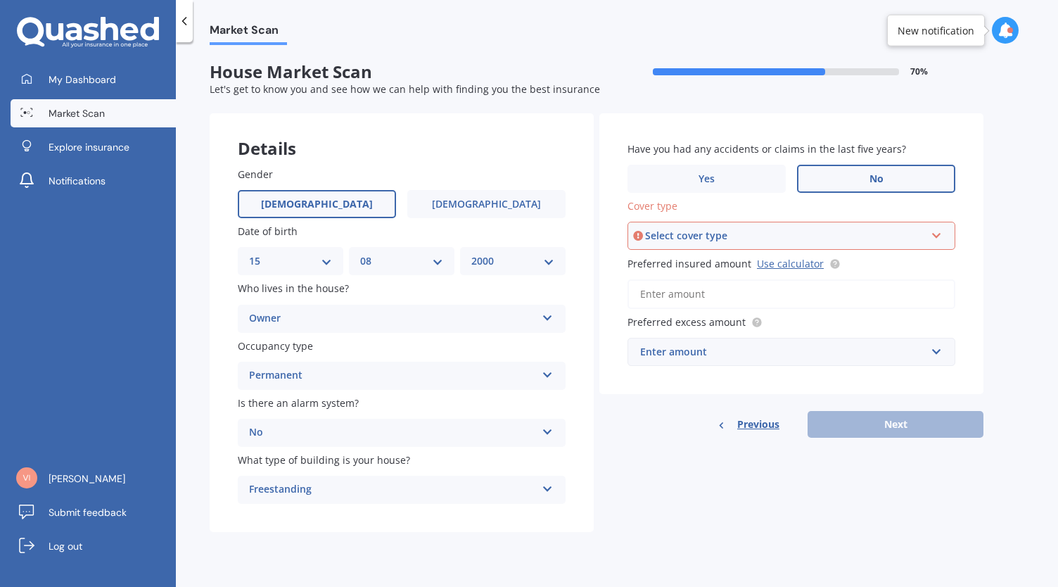
click at [938, 231] on icon at bounding box center [936, 233] width 12 height 10
click at [724, 263] on div "High" at bounding box center [791, 262] width 325 height 25
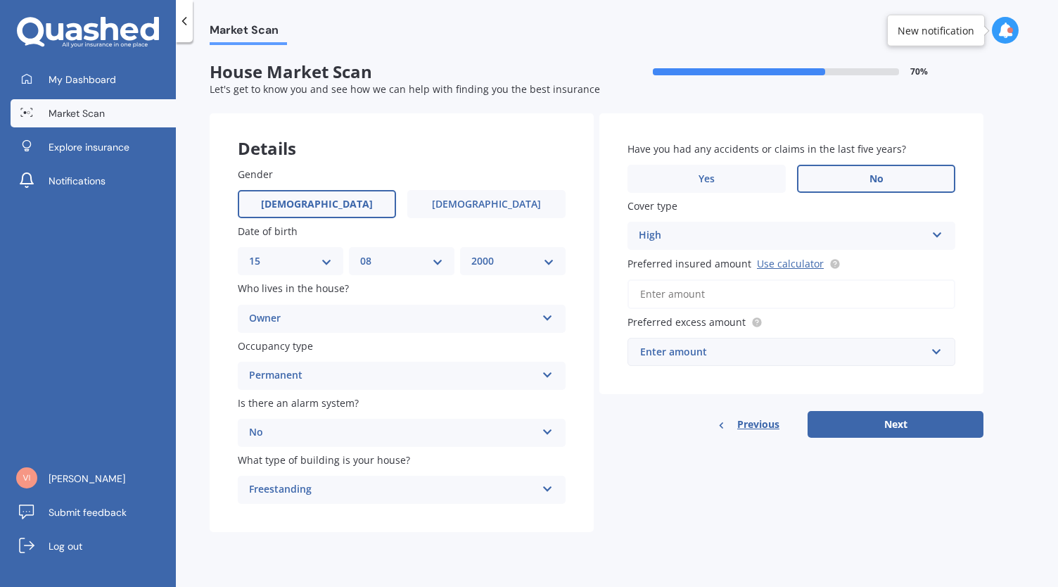
click at [702, 296] on input "Preferred insured amount Use calculator" at bounding box center [791, 294] width 328 height 30
click at [711, 298] on input "Preferred insured amount Use calculator" at bounding box center [791, 294] width 328 height 30
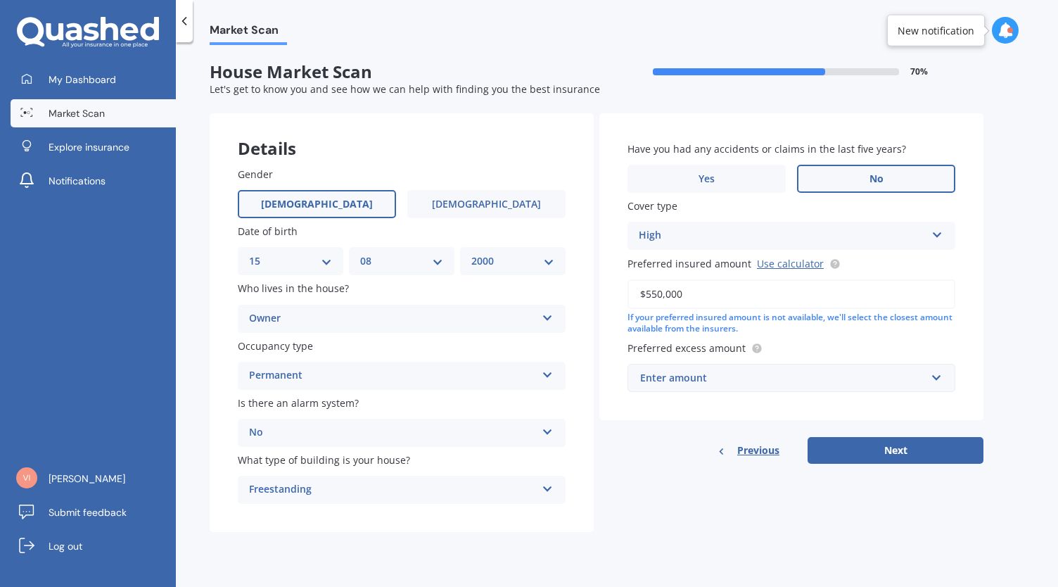
type input "$550,000"
click at [933, 374] on input "text" at bounding box center [786, 377] width 315 height 27
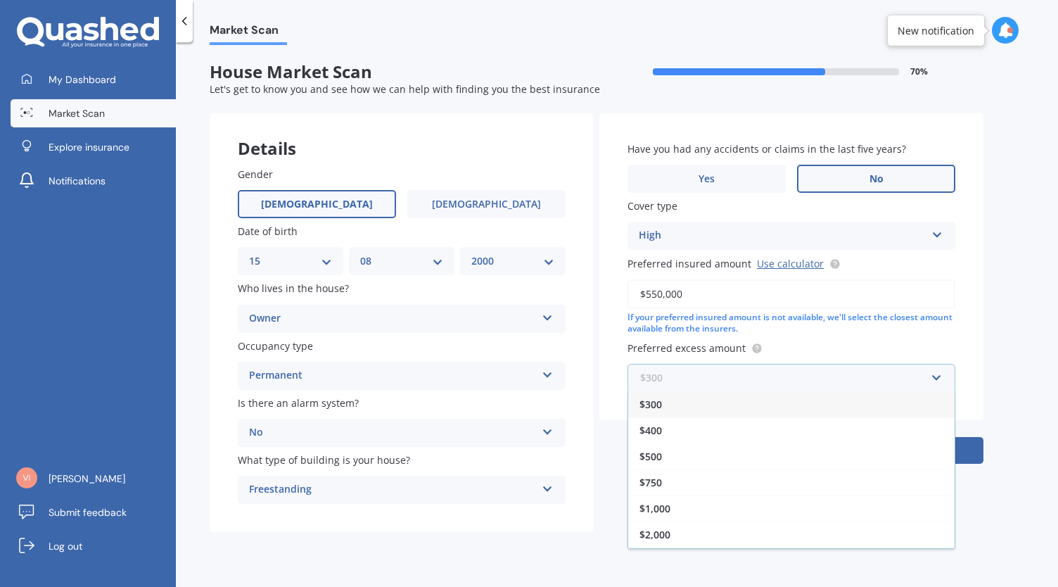
click at [933, 374] on input "text" at bounding box center [786, 377] width 315 height 27
click at [670, 457] on div "$500" at bounding box center [791, 456] width 326 height 26
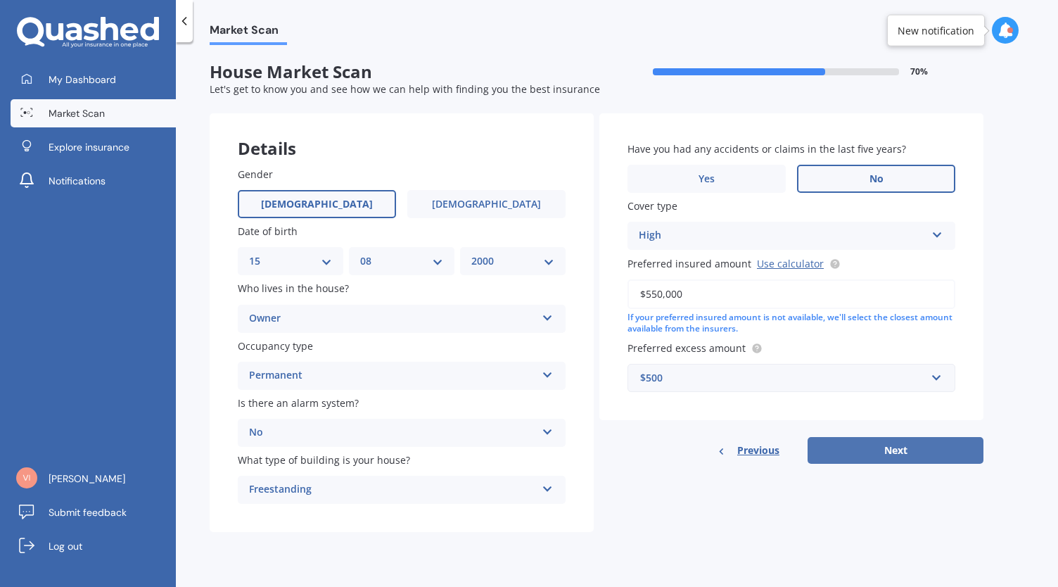
click at [850, 447] on button "Next" at bounding box center [895, 450] width 176 height 27
select select "15"
select select "08"
select select "2000"
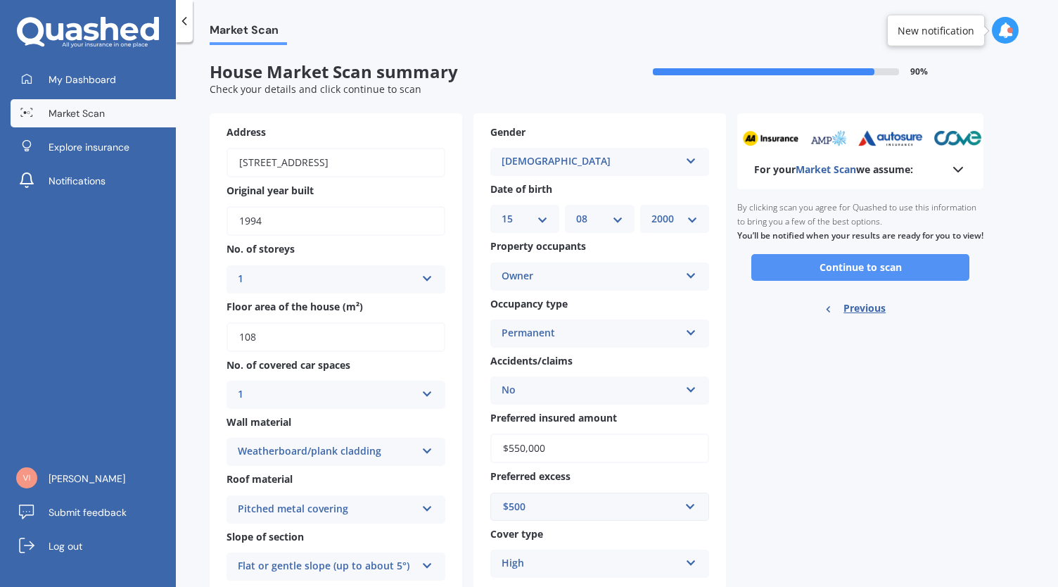
click at [869, 280] on button "Continue to scan" at bounding box center [860, 267] width 218 height 27
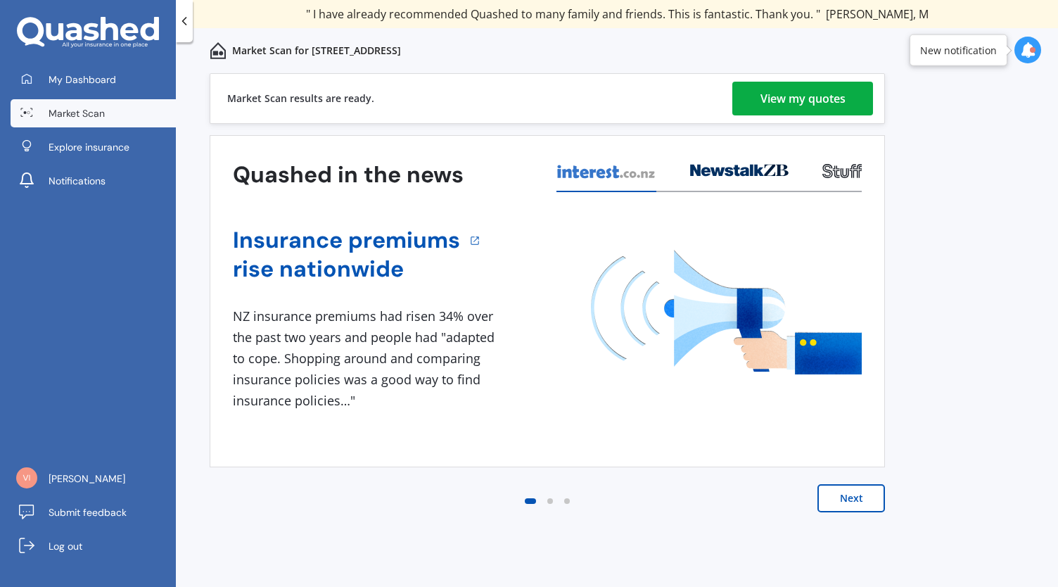
click at [844, 101] on div "View my quotes" at bounding box center [802, 99] width 85 height 34
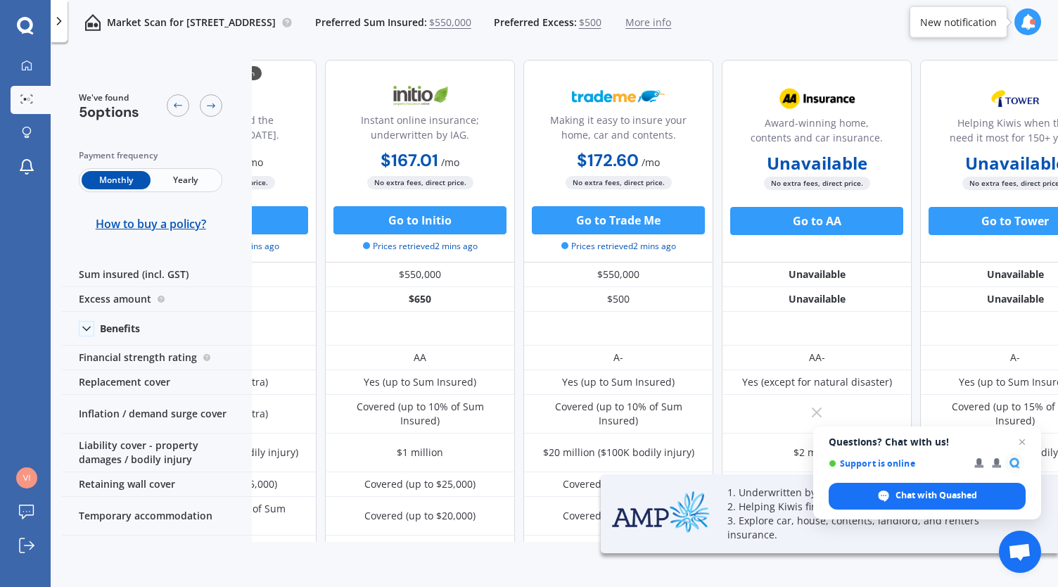
scroll to position [0, 127]
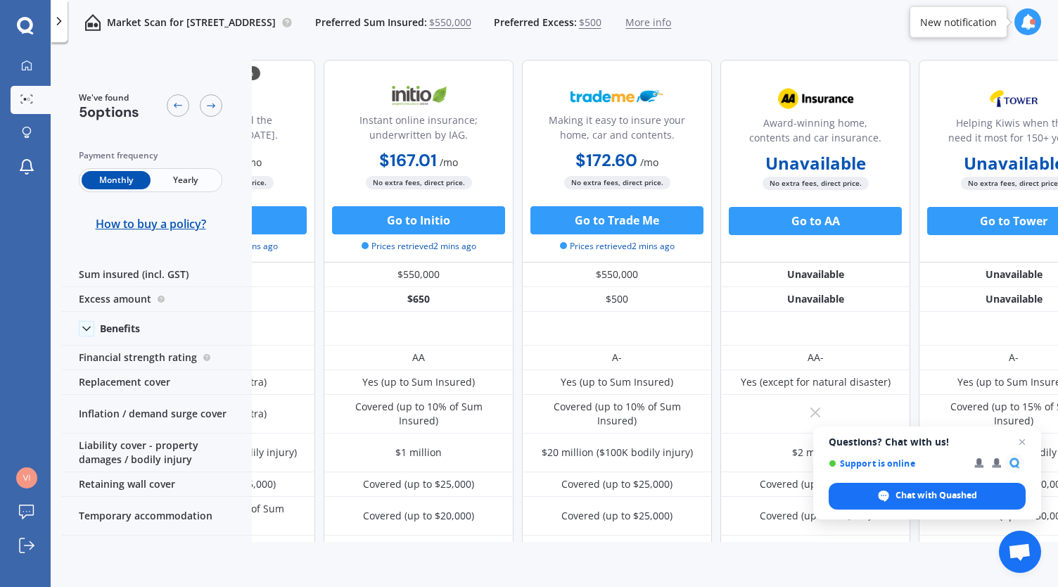
click at [203, 184] on span "Yearly" at bounding box center [185, 180] width 69 height 18
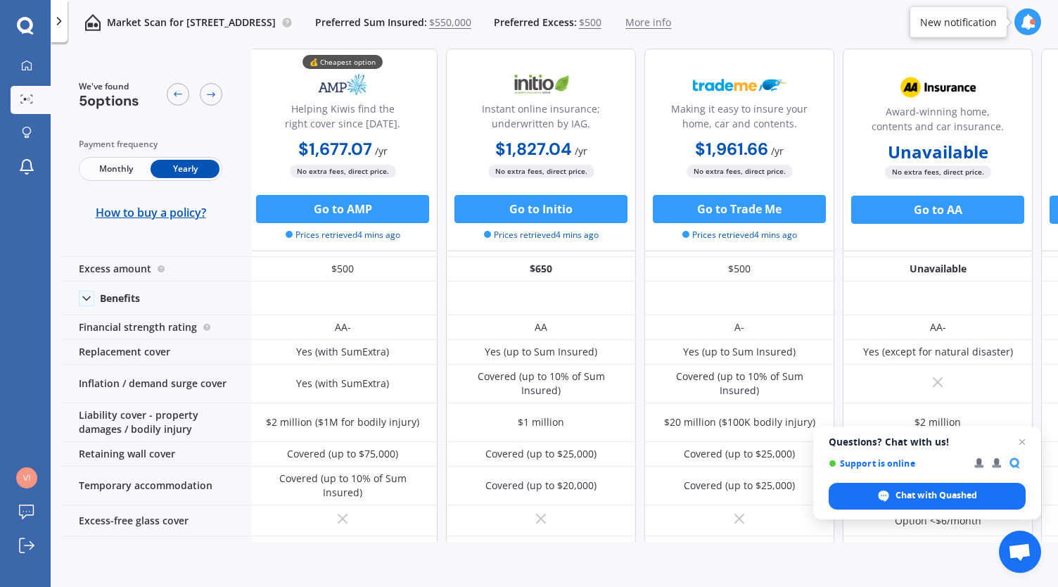
scroll to position [0, 4]
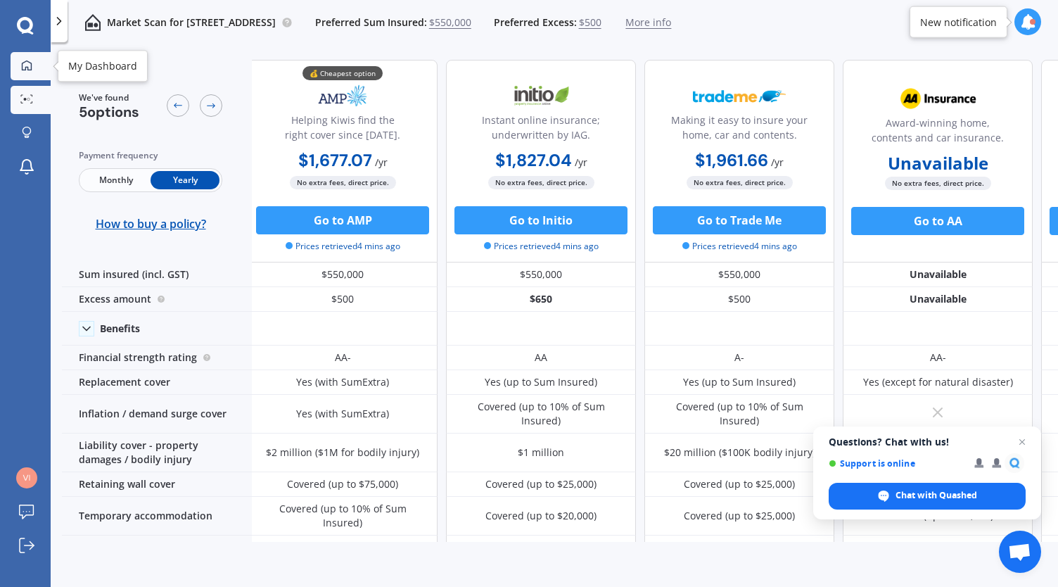
click at [35, 66] on div at bounding box center [26, 66] width 21 height 13
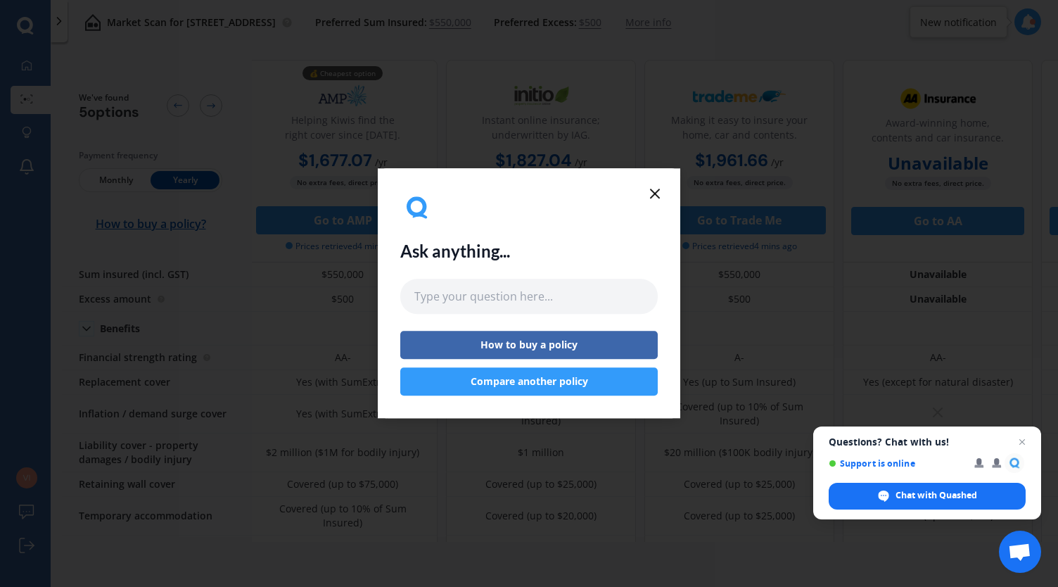
click at [561, 385] on button "Compare another policy" at bounding box center [528, 382] width 257 height 28
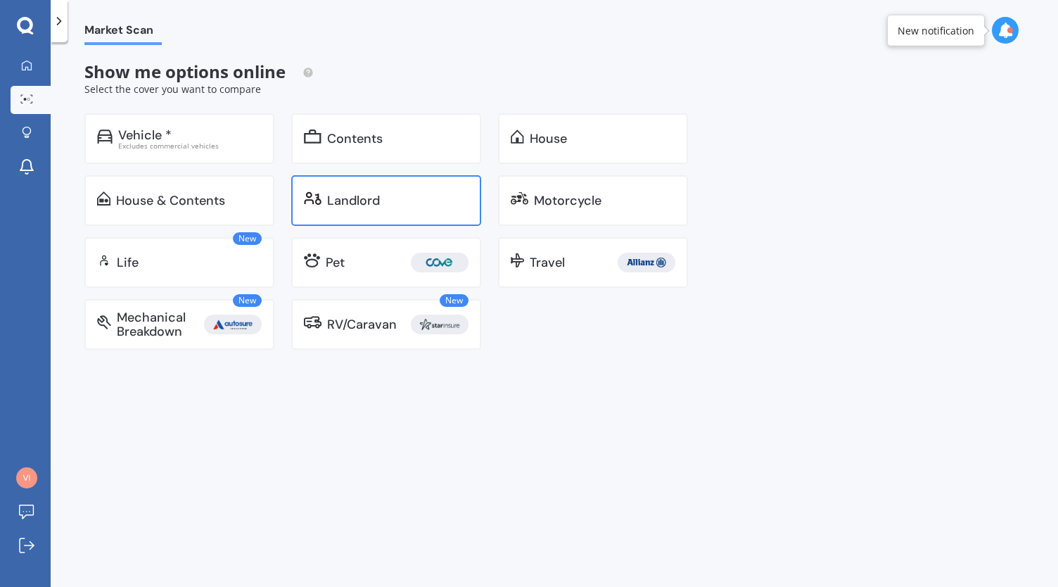
click at [363, 200] on div "Landlord" at bounding box center [353, 200] width 53 height 14
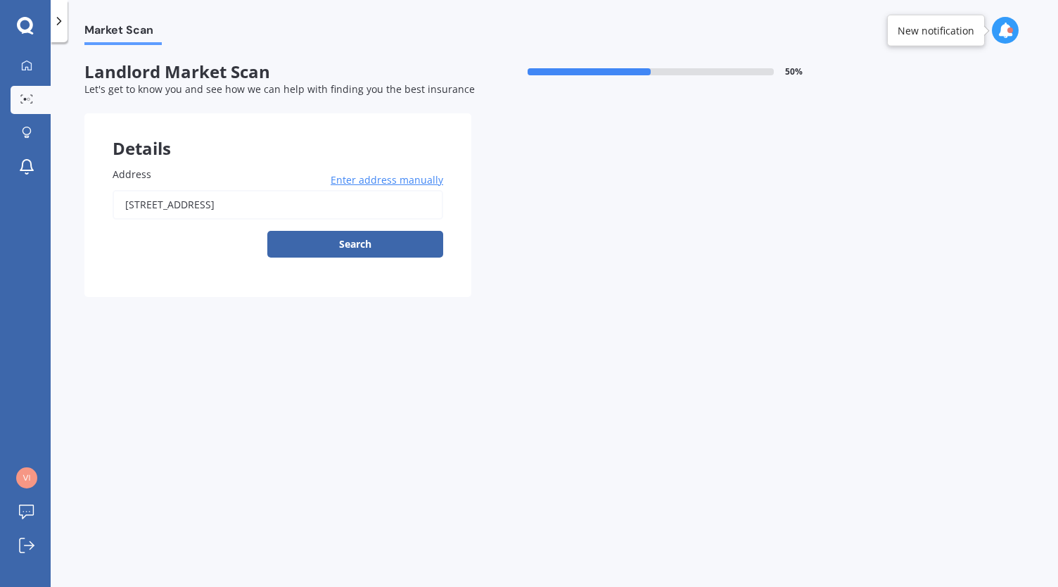
click at [300, 206] on input "[STREET_ADDRESS]" at bounding box center [278, 205] width 331 height 30
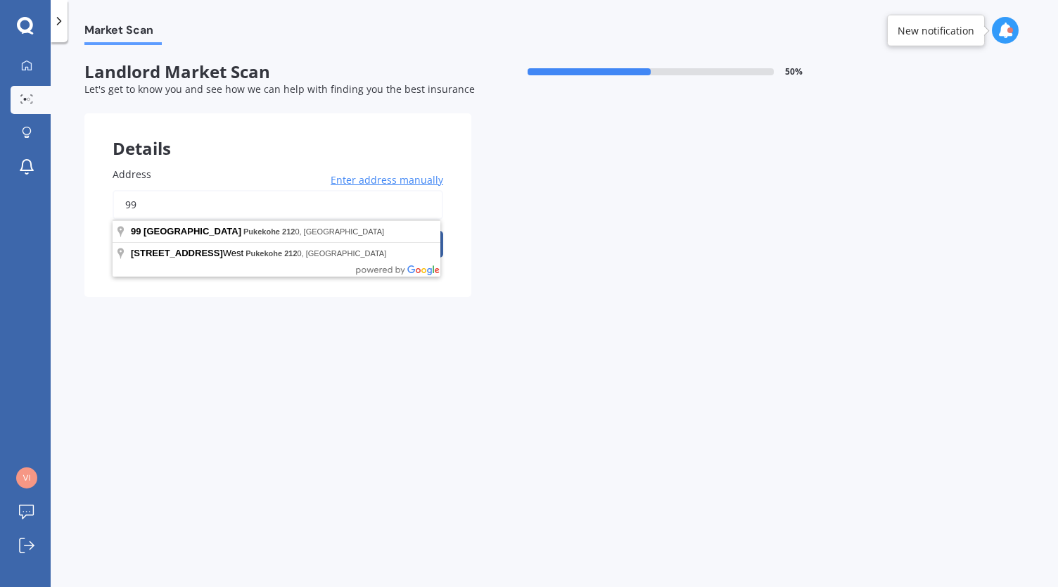
type input "9"
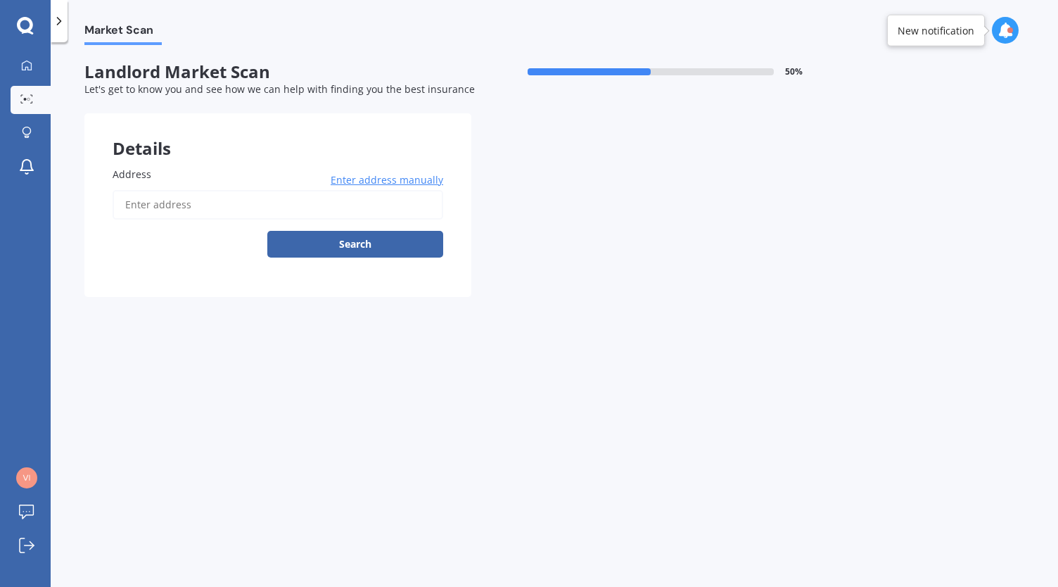
type input "y"
type input "[STREET_ADDRESS]"
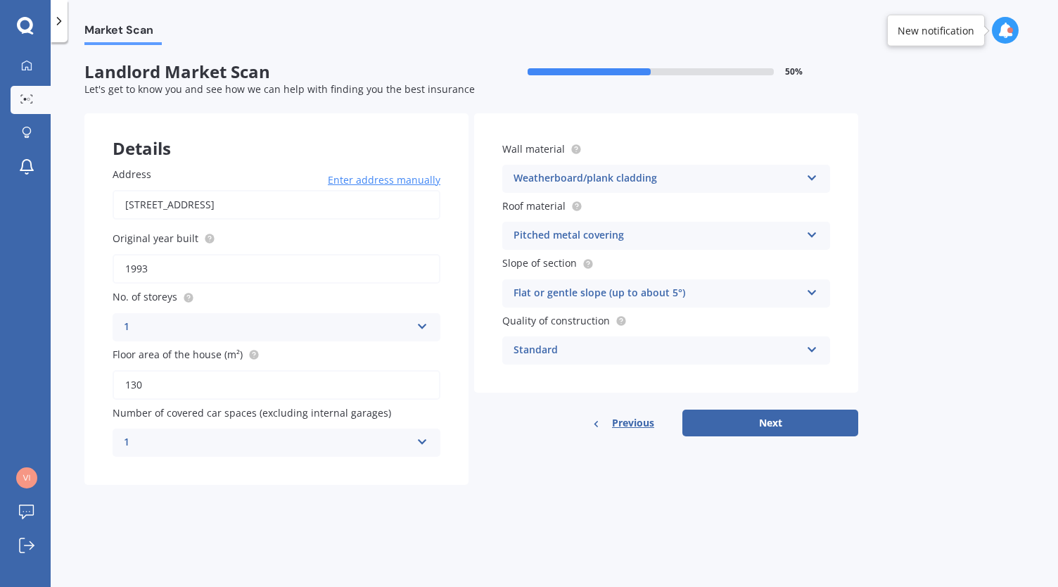
click at [421, 441] on icon at bounding box center [422, 439] width 12 height 10
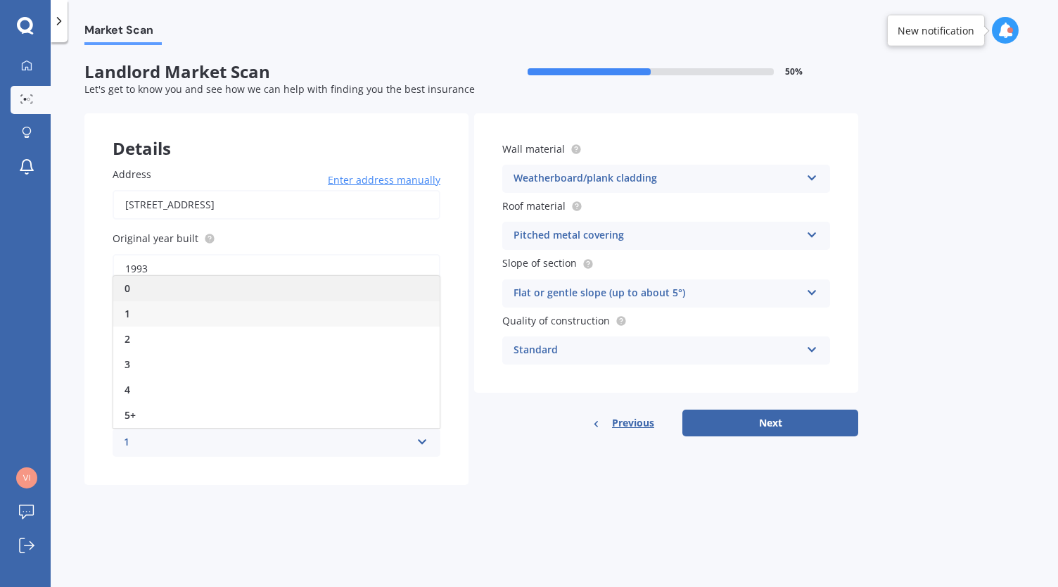
click at [301, 286] on div "0" at bounding box center [276, 288] width 326 height 25
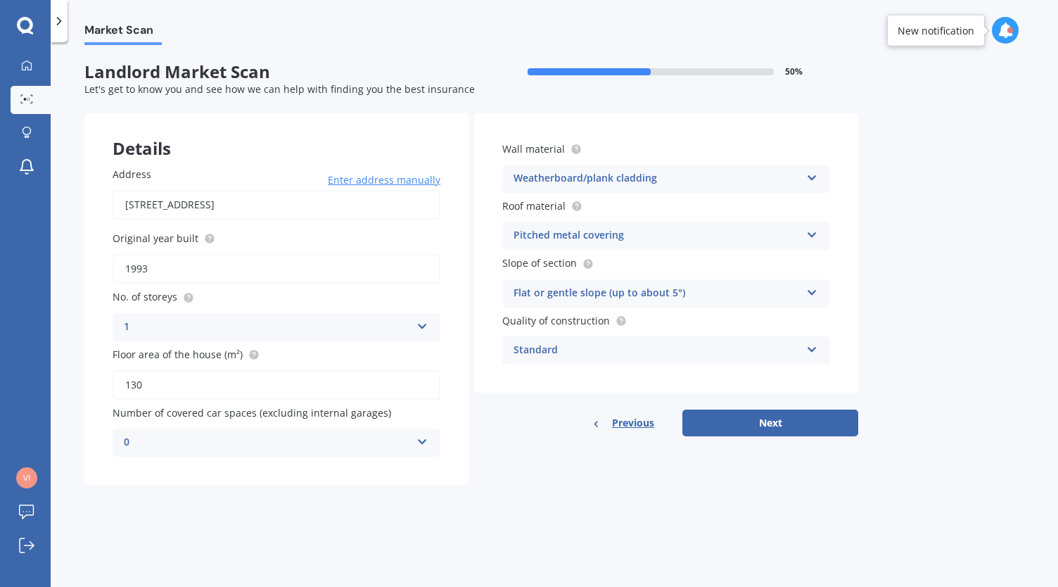
click at [810, 179] on icon at bounding box center [812, 175] width 12 height 10
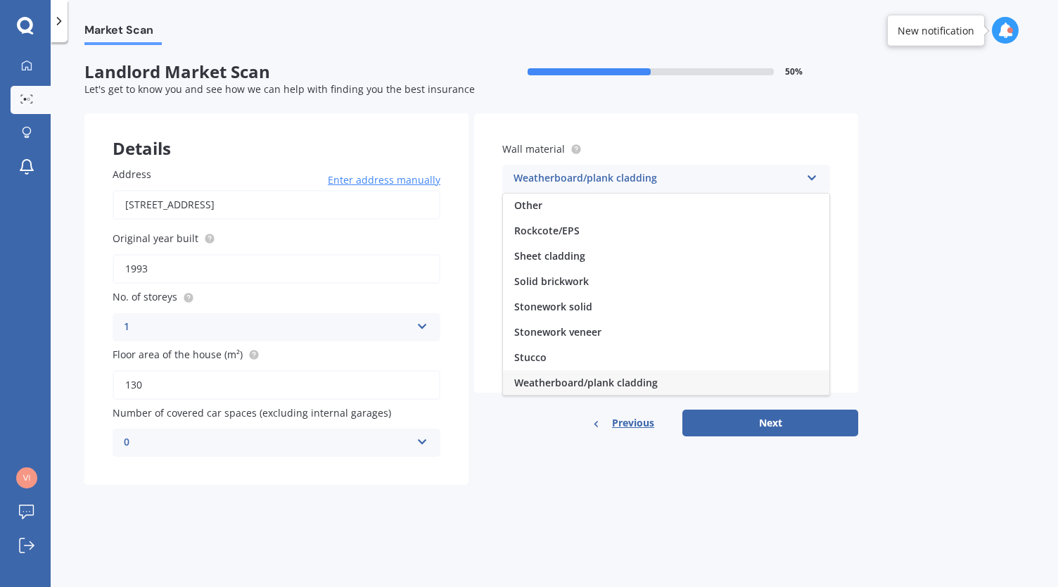
click at [810, 179] on icon at bounding box center [812, 175] width 12 height 10
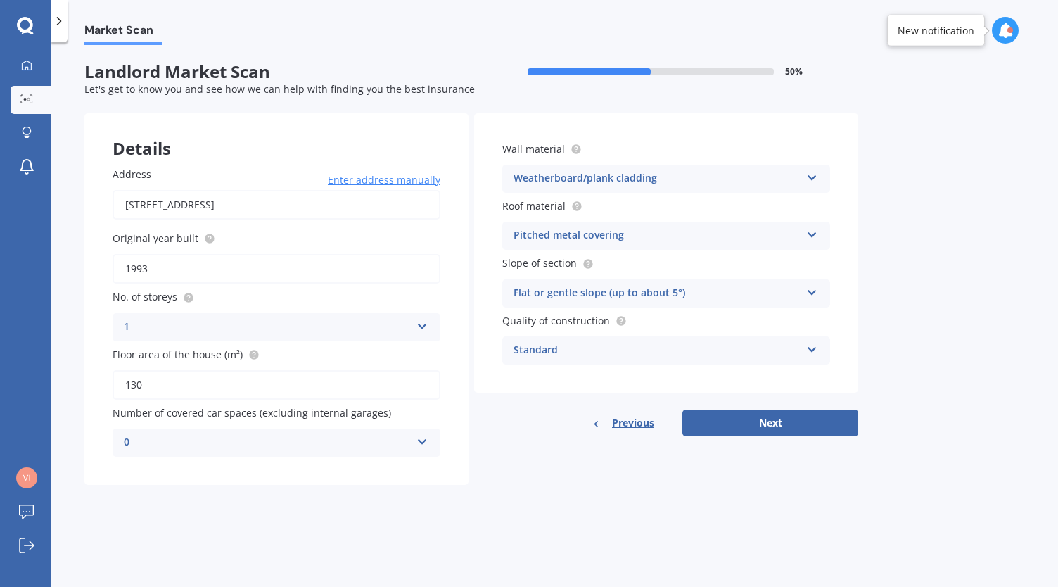
click at [807, 350] on icon at bounding box center [812, 347] width 12 height 10
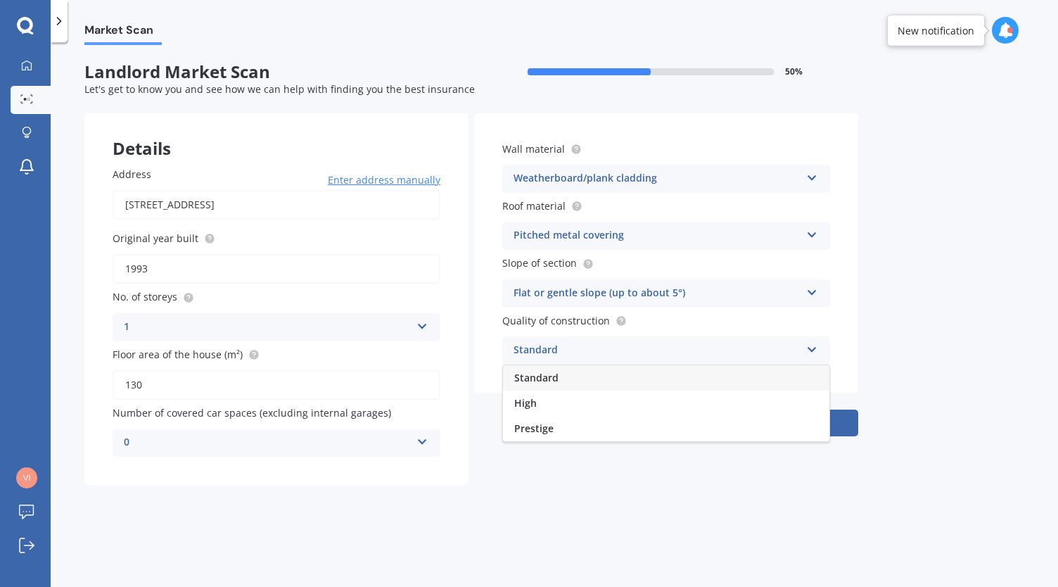
click at [807, 350] on icon at bounding box center [812, 347] width 12 height 10
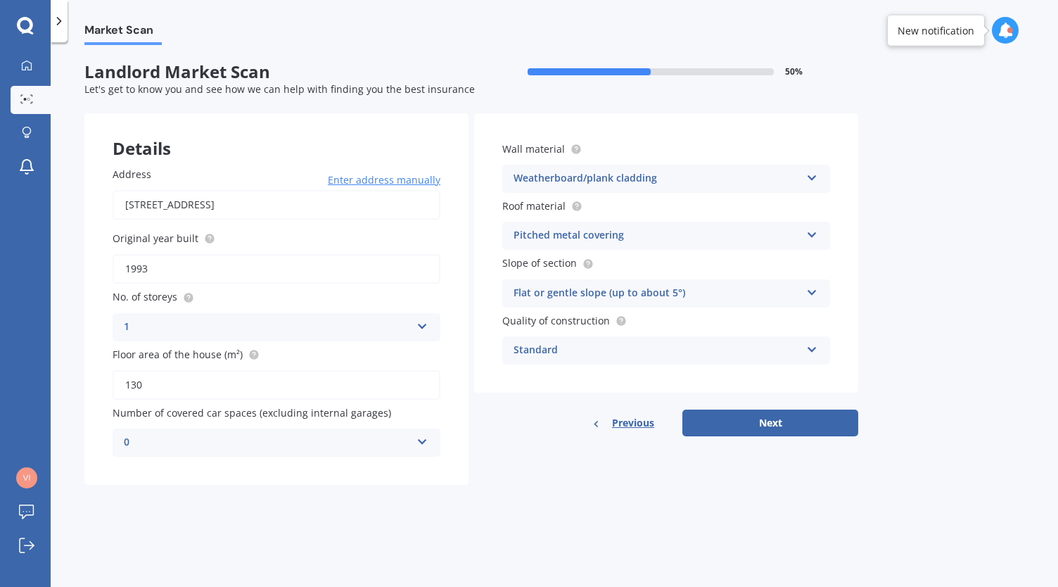
click at [806, 350] on icon at bounding box center [812, 347] width 12 height 10
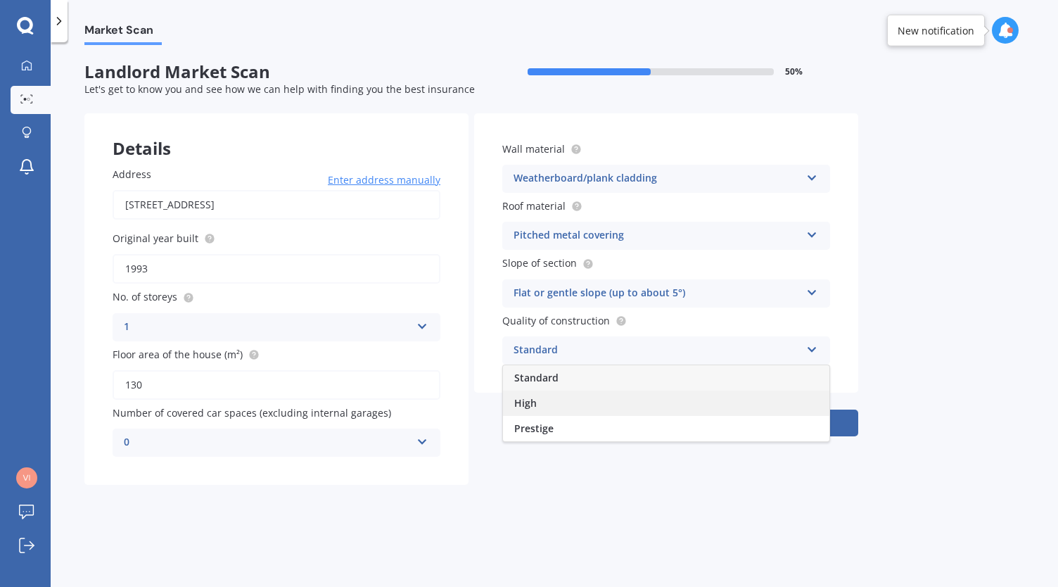
click at [564, 404] on div "High" at bounding box center [666, 402] width 326 height 25
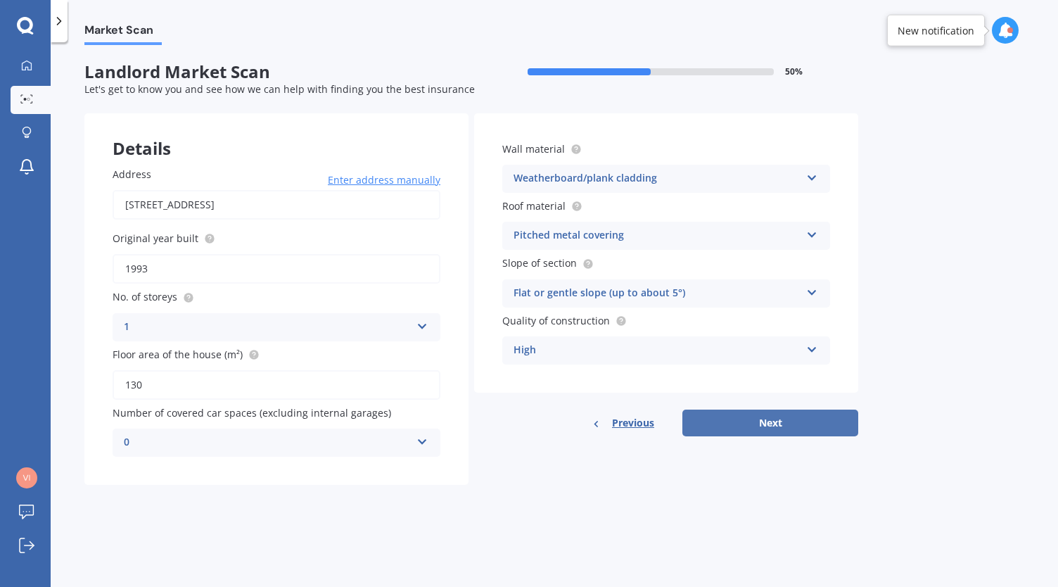
click at [729, 423] on button "Next" at bounding box center [770, 422] width 176 height 27
select select "15"
select select "08"
select select "2000"
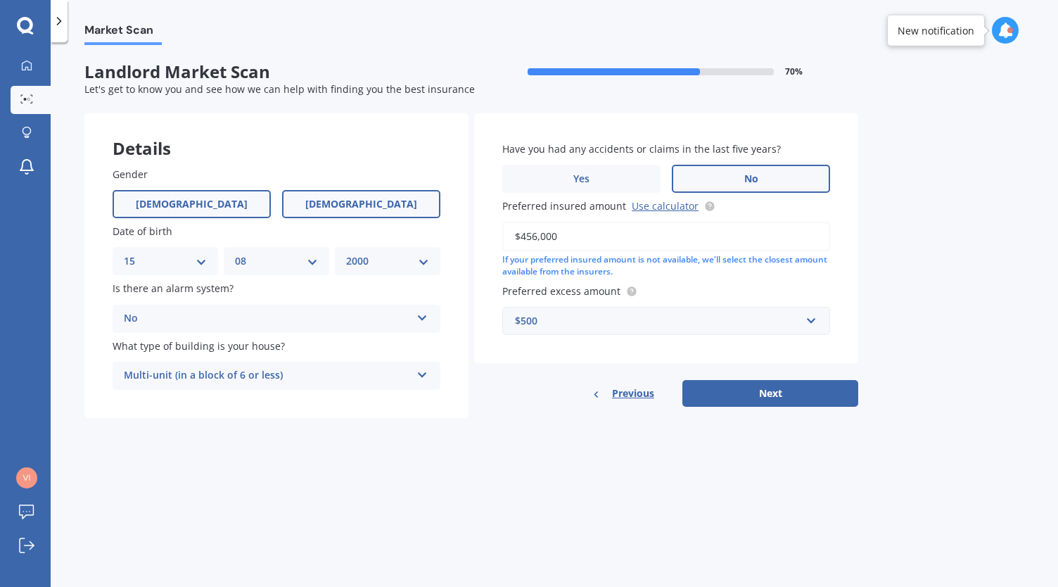
click at [370, 205] on span "[DEMOGRAPHIC_DATA]" at bounding box center [361, 204] width 112 height 12
click at [0, 0] on input "[DEMOGRAPHIC_DATA]" at bounding box center [0, 0] width 0 height 0
click at [204, 257] on select "DD 01 02 03 04 05 06 07 08 09 10 11 12 13 14 15 16 17 18 19 20 21 22 23 24 25 2…" at bounding box center [165, 260] width 83 height 15
select select "04"
click at [124, 253] on select "DD 01 02 03 04 05 06 07 08 09 10 11 12 13 14 15 16 17 18 19 20 21 22 23 24 25 2…" at bounding box center [165, 260] width 83 height 15
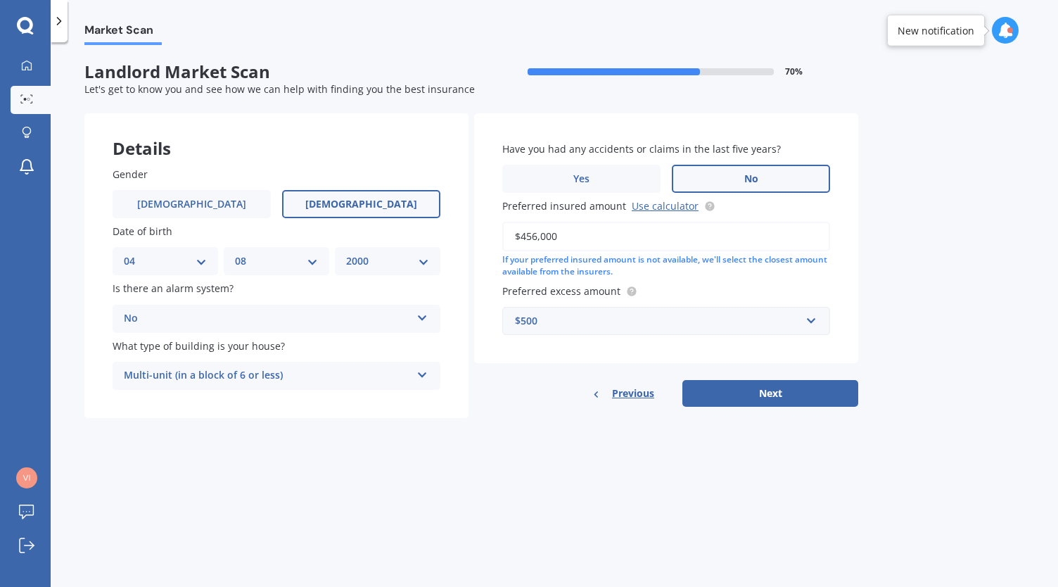
click at [310, 261] on select "MM 01 02 03 04 05 06 07 08 09 10 11 12" at bounding box center [276, 260] width 83 height 15
select select "09"
click at [235, 253] on select "MM 01 02 03 04 05 06 07 08 09 10 11 12" at bounding box center [276, 260] width 83 height 15
click at [421, 262] on select "YYYY 2009 2008 2007 2006 2005 2004 2003 2002 2001 2000 1999 1998 1997 1996 1995…" at bounding box center [387, 260] width 83 height 15
select select "1968"
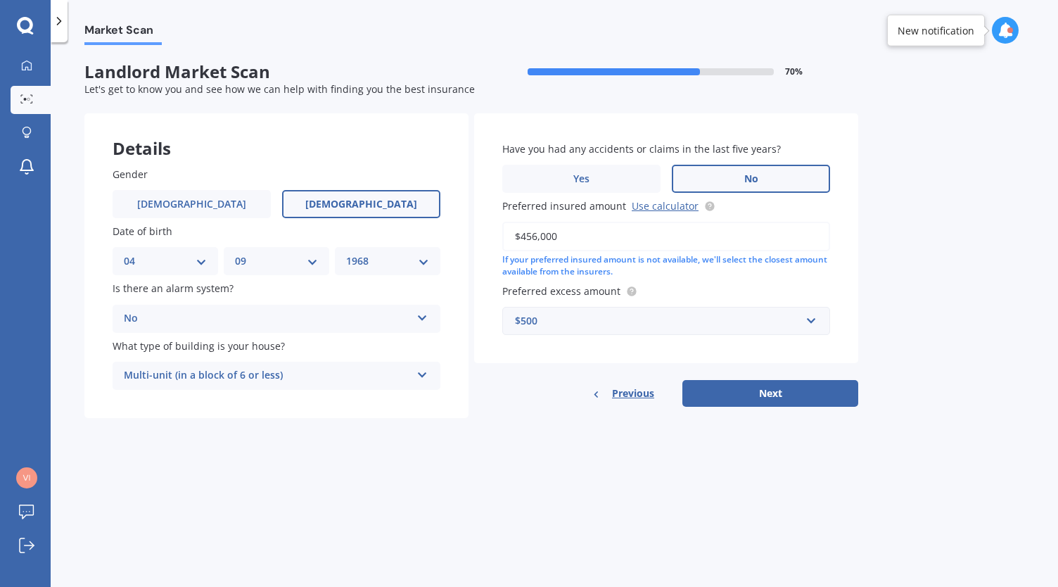
click at [346, 253] on select "YYYY 2009 2008 2007 2006 2005 2004 2003 2002 2001 2000 1999 1998 1997 1996 1995…" at bounding box center [387, 260] width 83 height 15
click at [414, 378] on div "Multi-unit (in a block of 6 or less) Freestanding Multi-unit (in a block of 6 o…" at bounding box center [277, 376] width 328 height 28
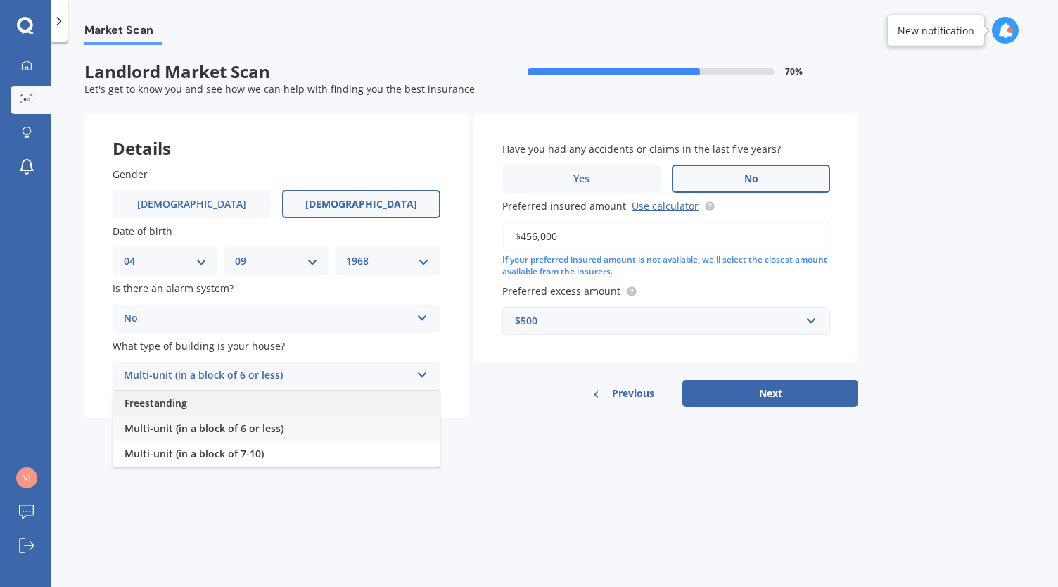
click at [218, 398] on div "Freestanding" at bounding box center [276, 402] width 326 height 25
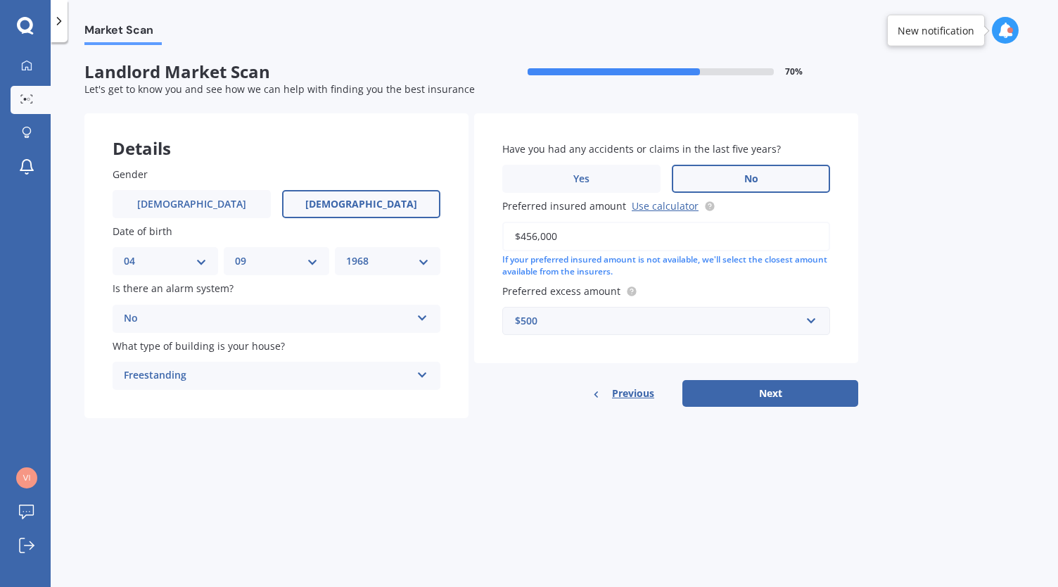
click at [539, 234] on input "$456,000" at bounding box center [666, 237] width 328 height 30
click at [539, 236] on input "$456,000" at bounding box center [666, 237] width 328 height 30
click at [530, 238] on input "$500,000" at bounding box center [666, 237] width 328 height 30
type input "$450,000"
click at [734, 389] on button "Next" at bounding box center [770, 393] width 176 height 27
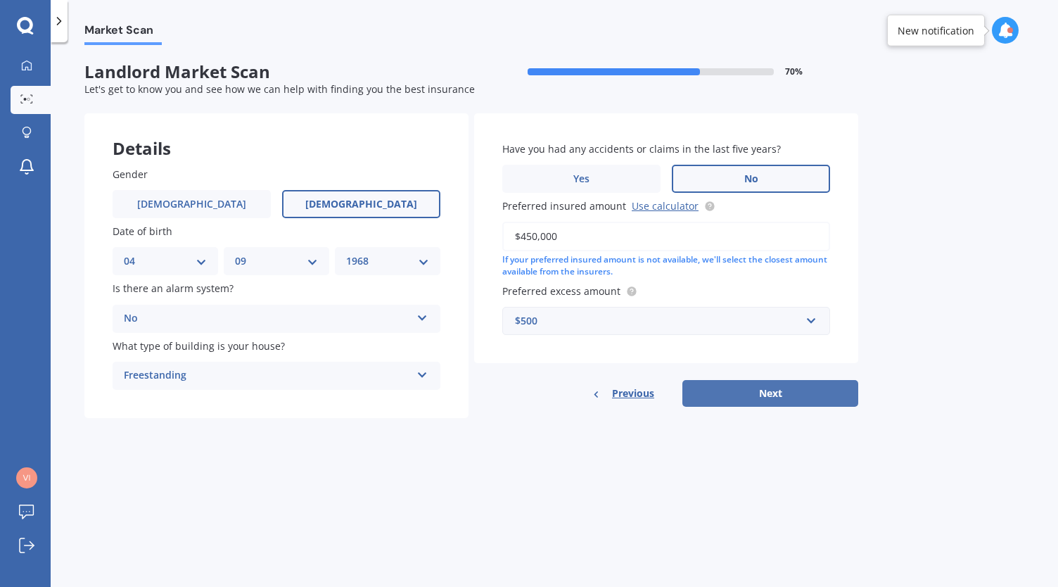
select select "04"
select select "09"
select select "1968"
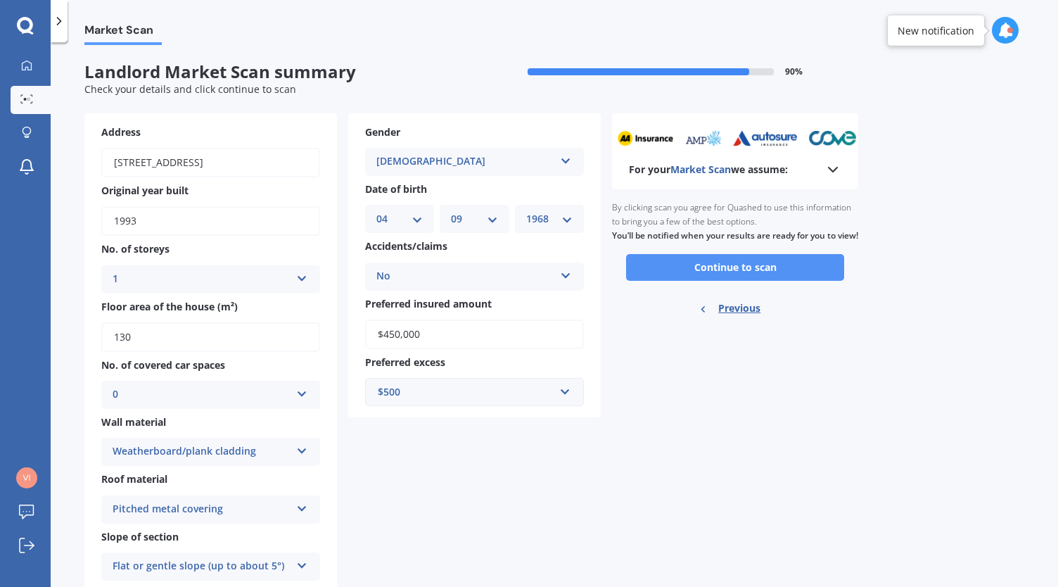
click at [757, 276] on button "Continue to scan" at bounding box center [735, 267] width 218 height 27
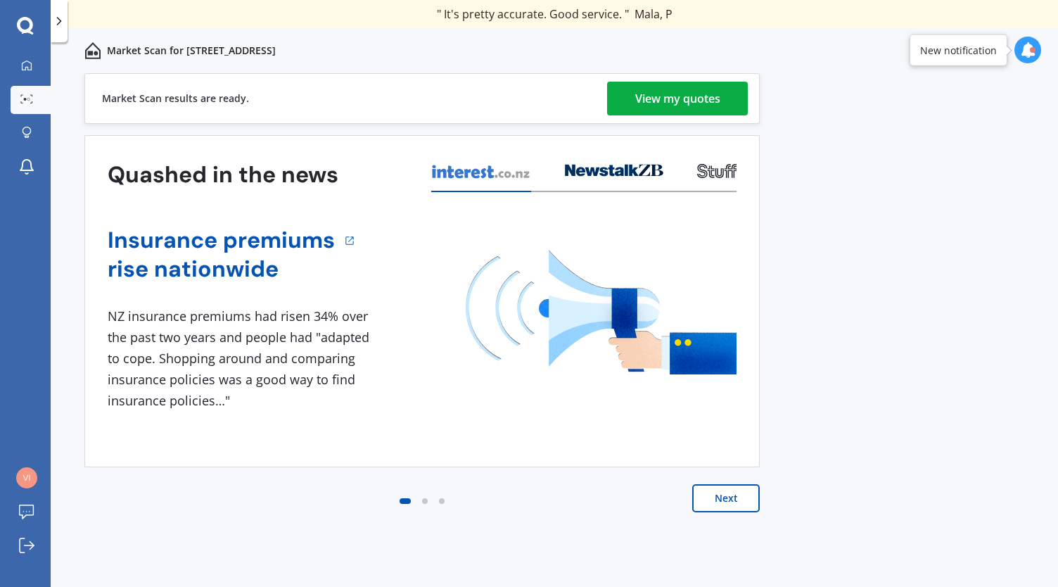
click at [731, 98] on link "View my quotes" at bounding box center [677, 99] width 141 height 34
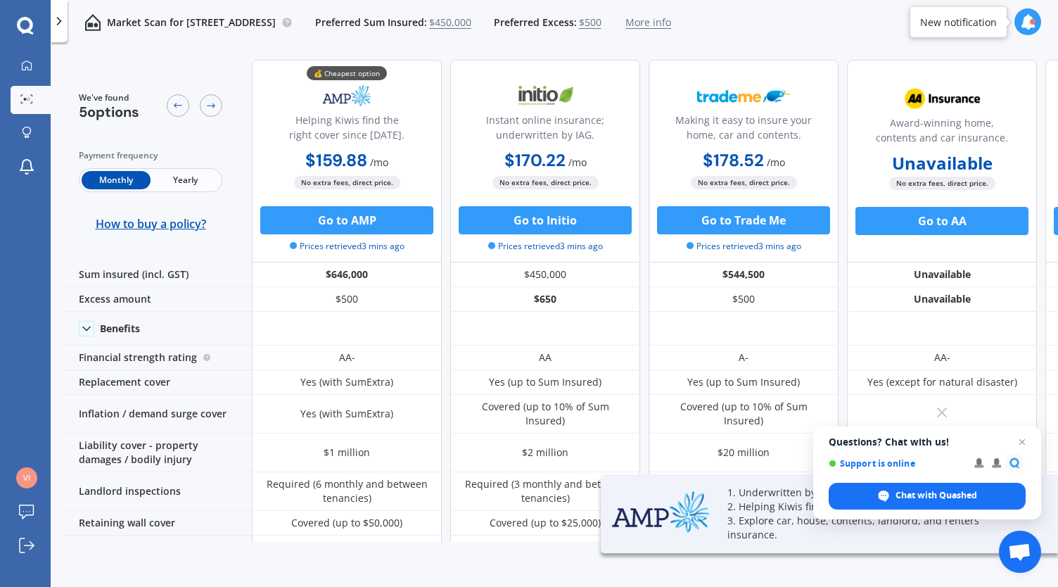
click at [187, 179] on span "Yearly" at bounding box center [185, 180] width 69 height 18
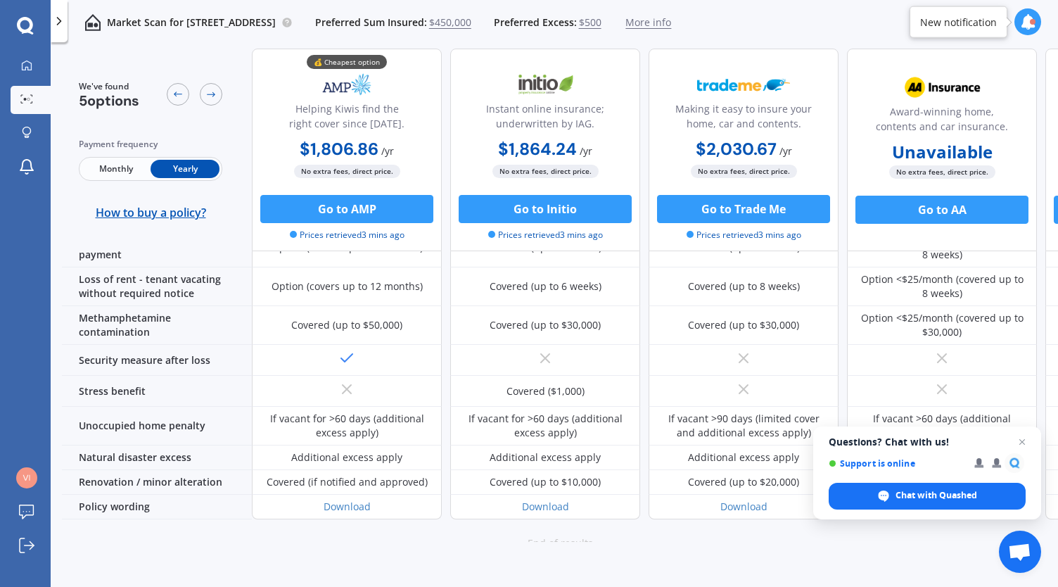
scroll to position [716, 0]
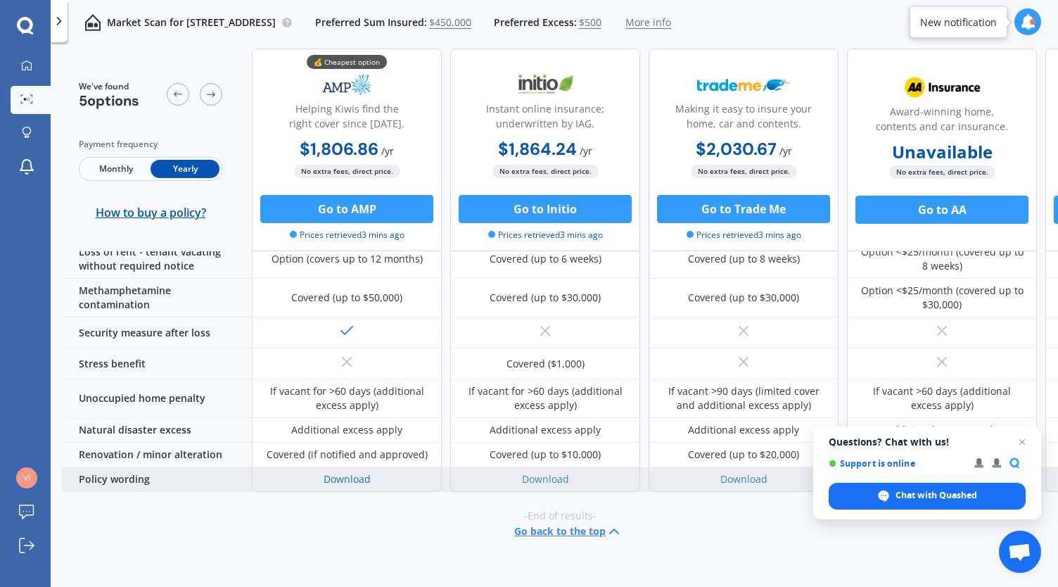
click at [340, 472] on link "Download" at bounding box center [347, 478] width 47 height 13
click at [542, 472] on link "Download" at bounding box center [545, 478] width 47 height 13
